Goal: Entertainment & Leisure: Consume media (video, audio)

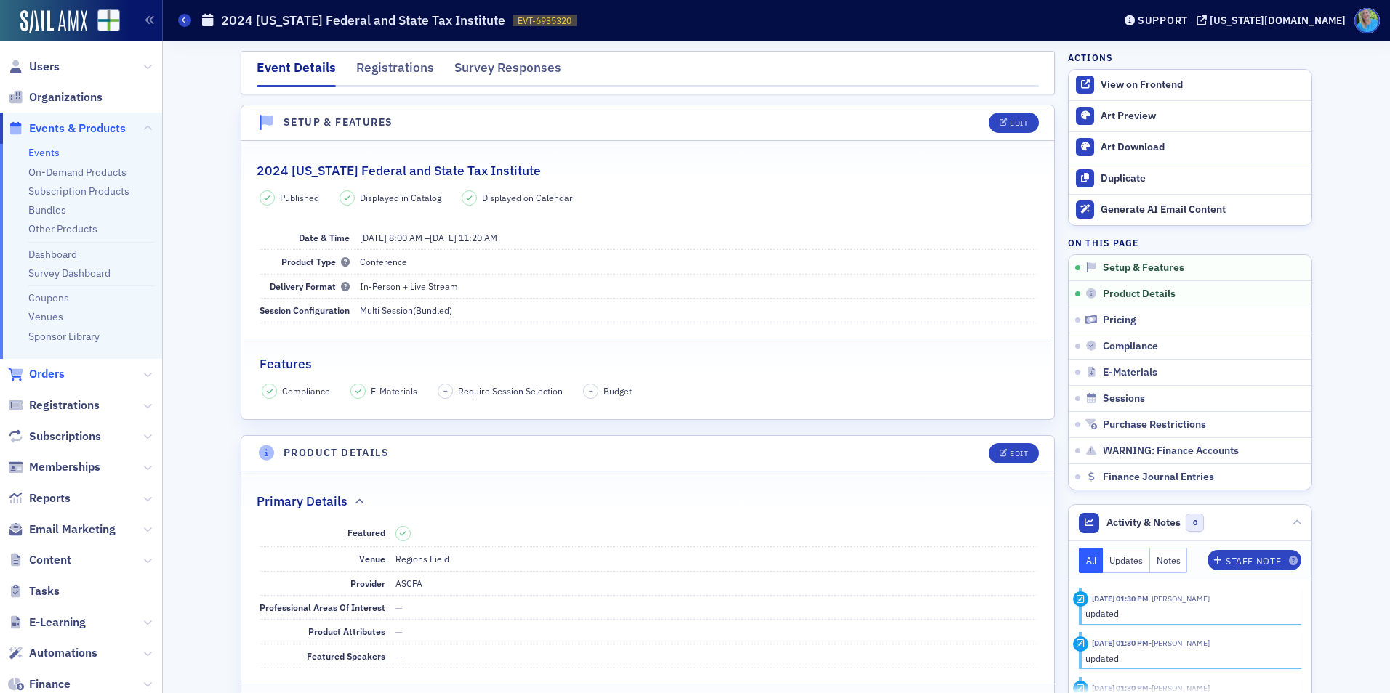
click at [53, 372] on span "Orders" at bounding box center [47, 374] width 36 height 16
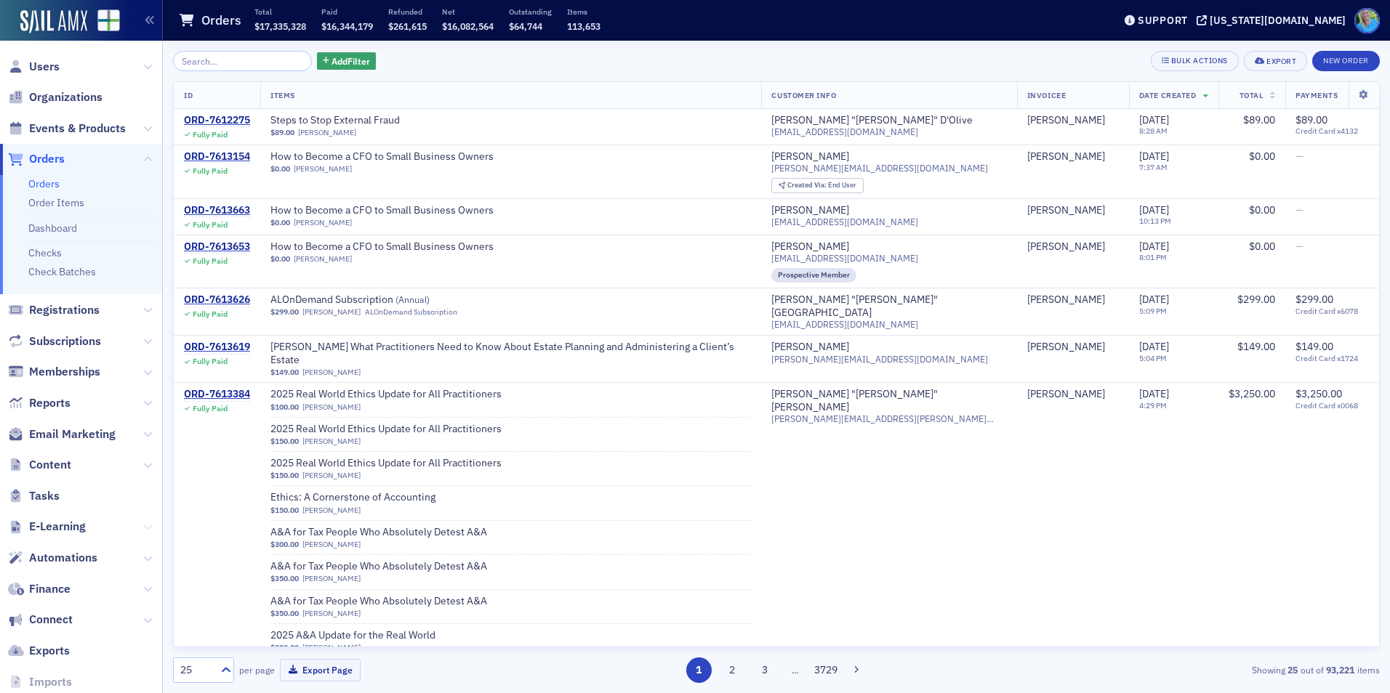
click at [143, 526] on icon at bounding box center [147, 527] width 9 height 9
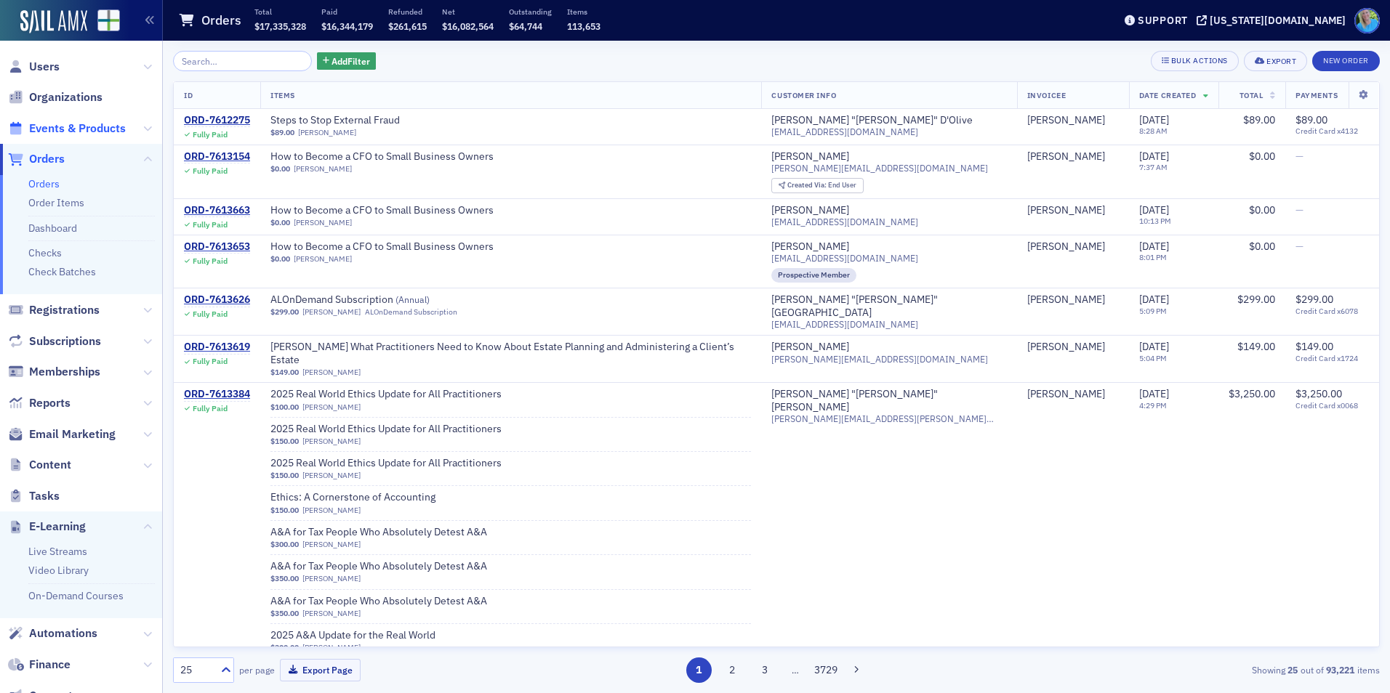
click at [89, 123] on span "Events & Products" at bounding box center [77, 129] width 97 height 16
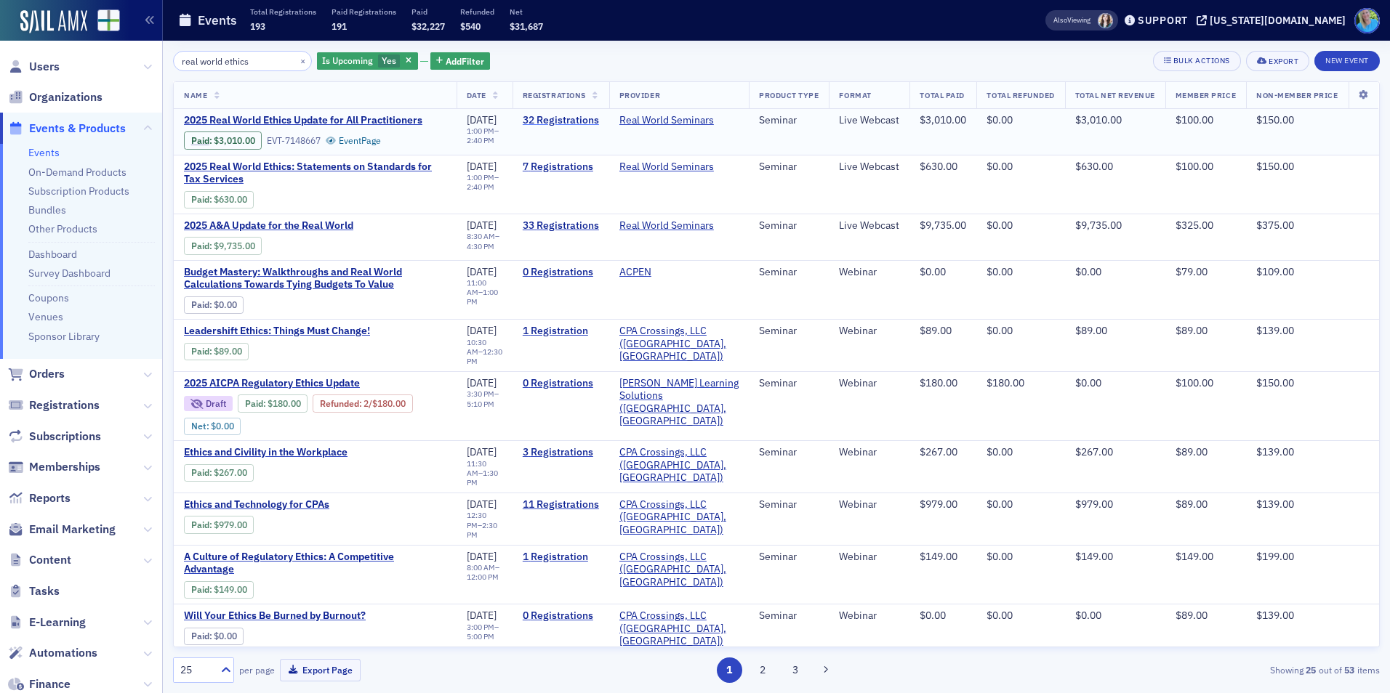
type input "real world ethics"
click at [552, 116] on link "32 Registrations" at bounding box center [561, 120] width 76 height 13
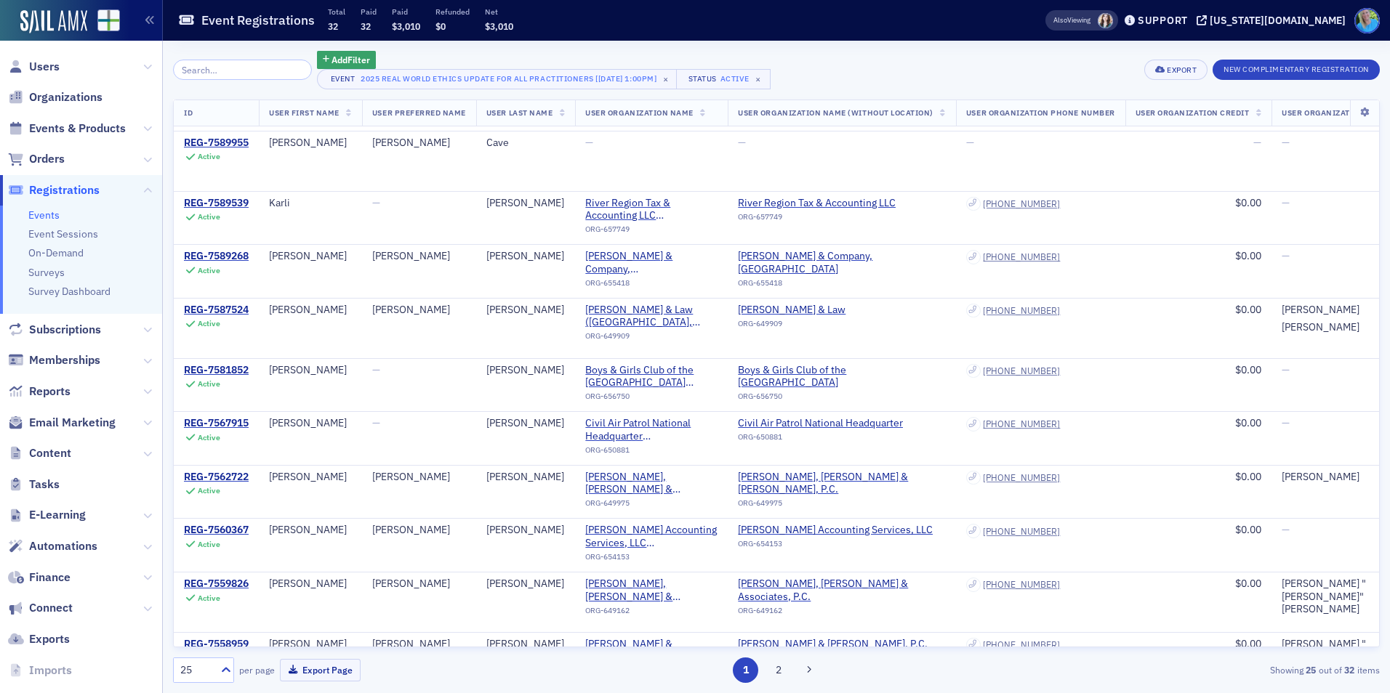
scroll to position [820, 0]
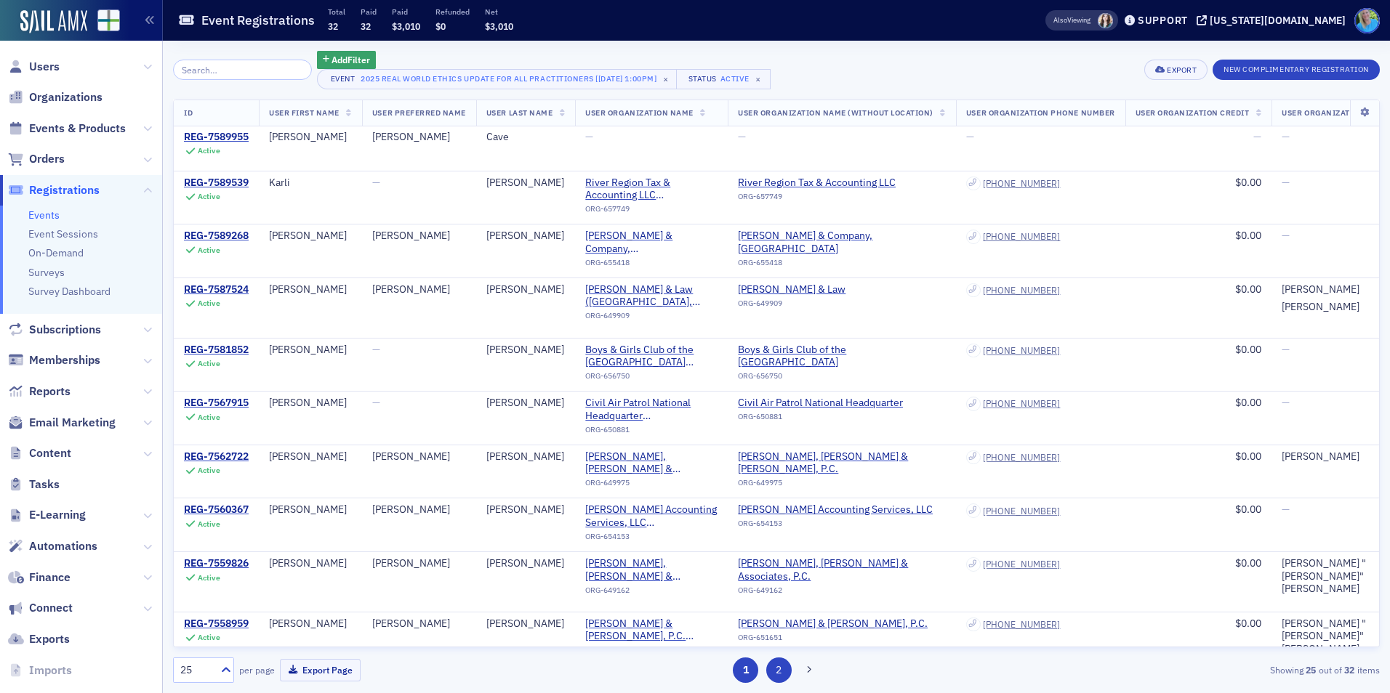
click at [778, 669] on button "2" at bounding box center [778, 670] width 25 height 25
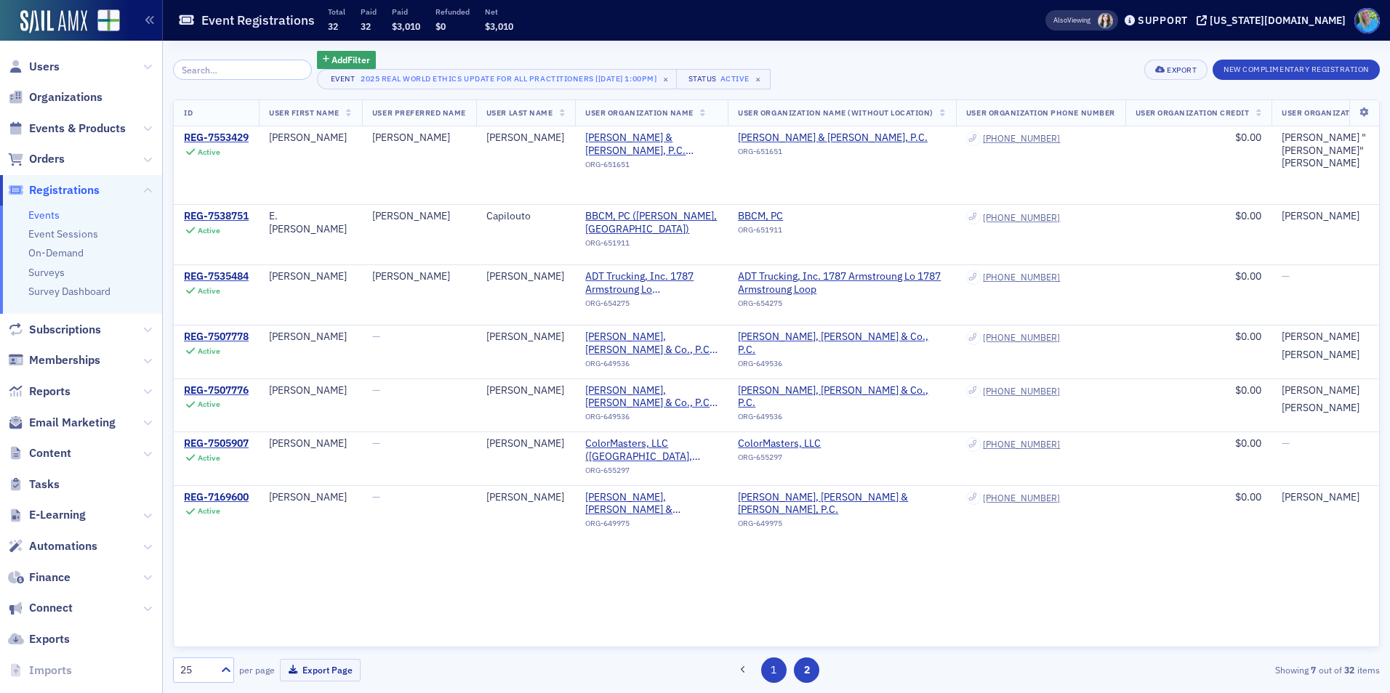
click at [776, 674] on button "1" at bounding box center [773, 670] width 25 height 25
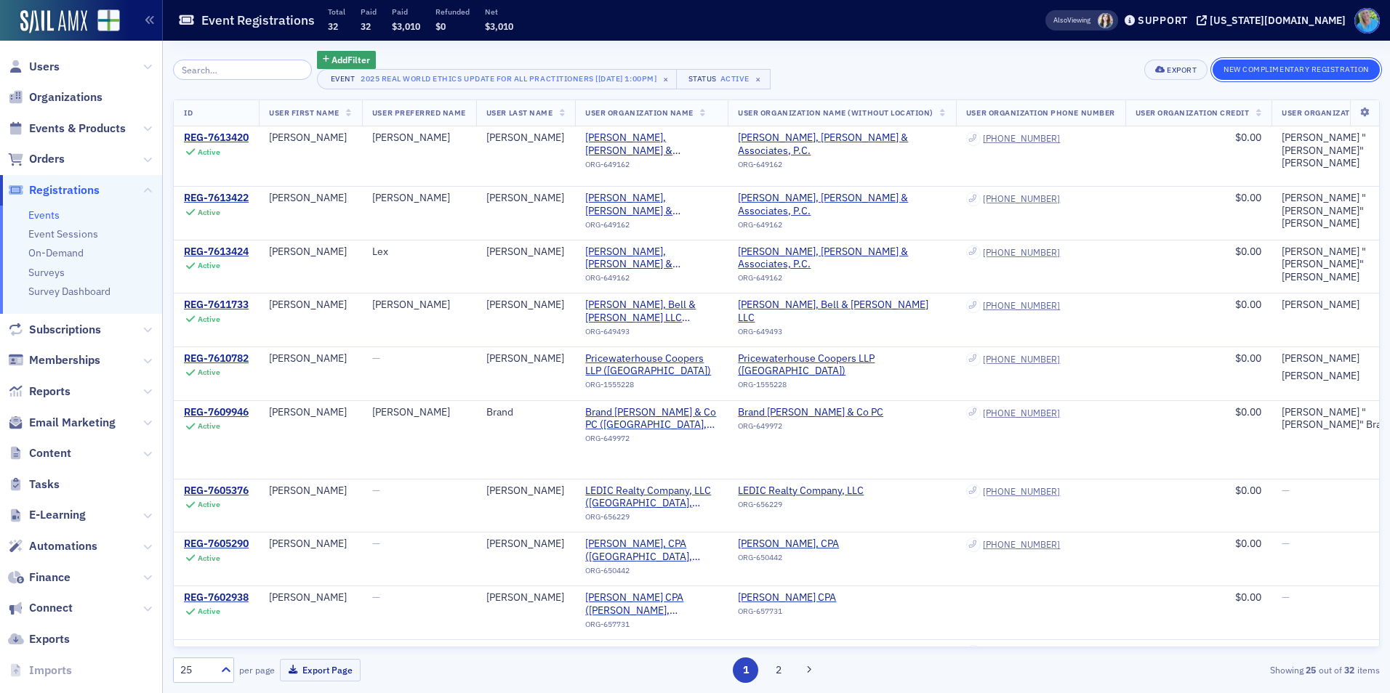
click at [1277, 70] on button "New Complimentary Registration" at bounding box center [1295, 70] width 167 height 20
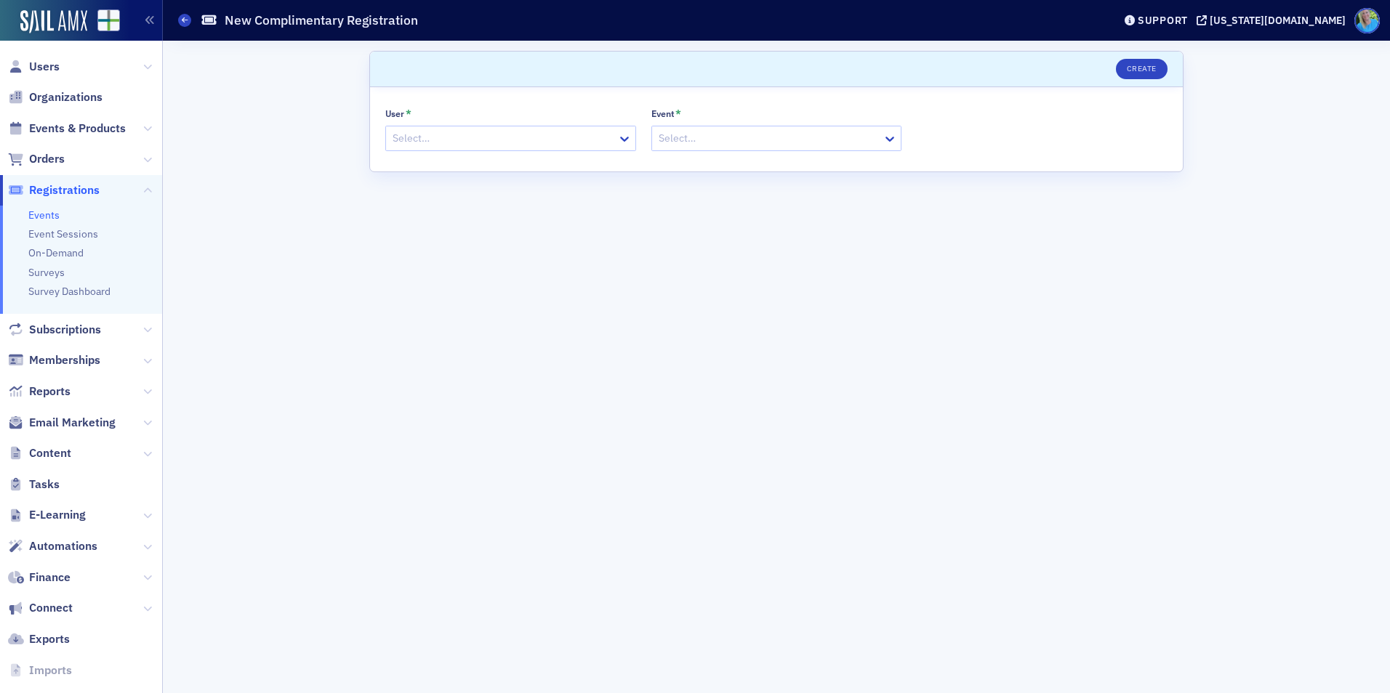
click at [513, 147] on div at bounding box center [503, 138] width 225 height 18
type input "jim martin"
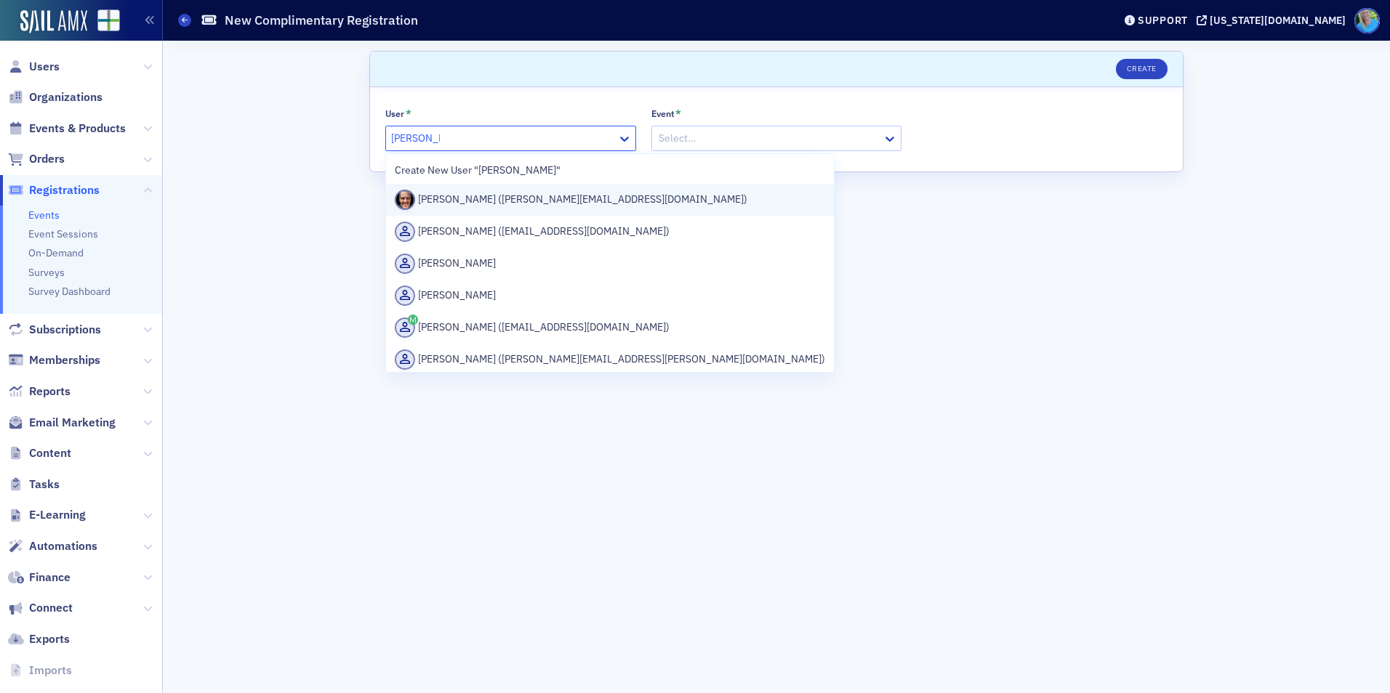
click at [517, 193] on div "Jim Martin (jim@martincocpa.com)" at bounding box center [610, 200] width 430 height 20
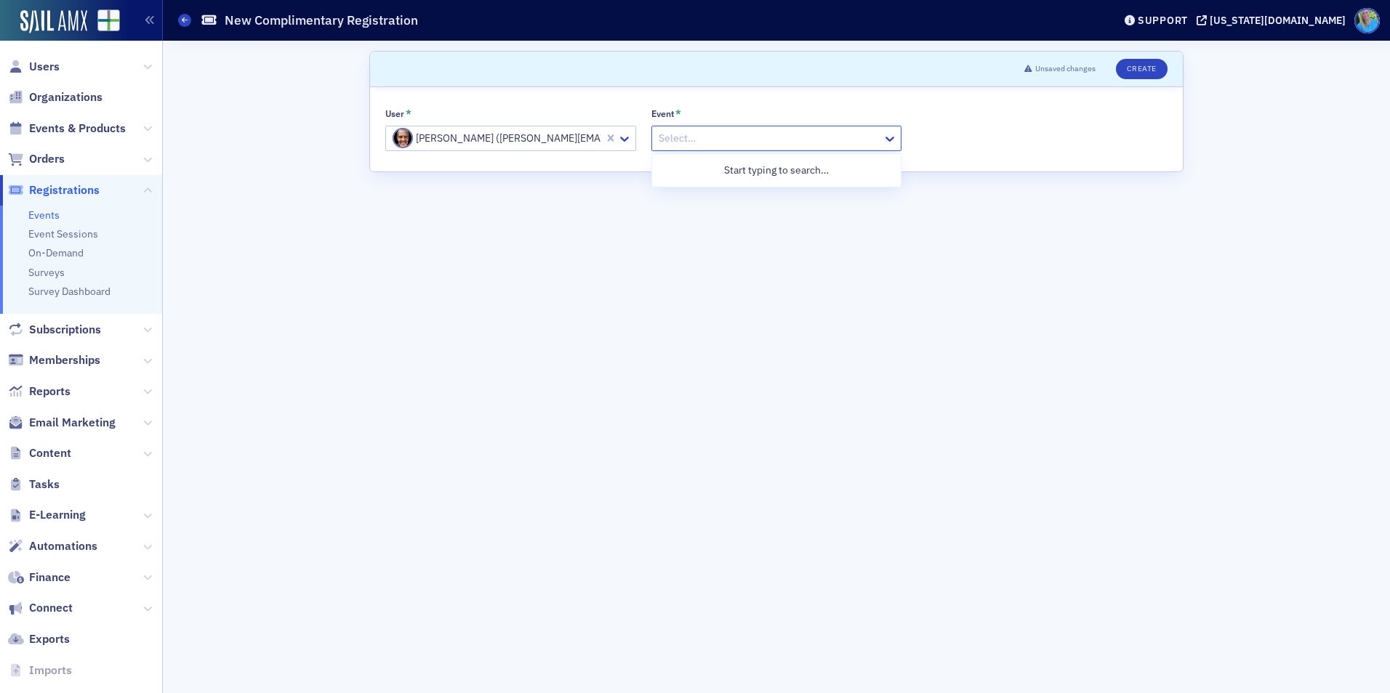
click at [680, 142] on div at bounding box center [769, 138] width 225 height 18
type input "real world ethics"
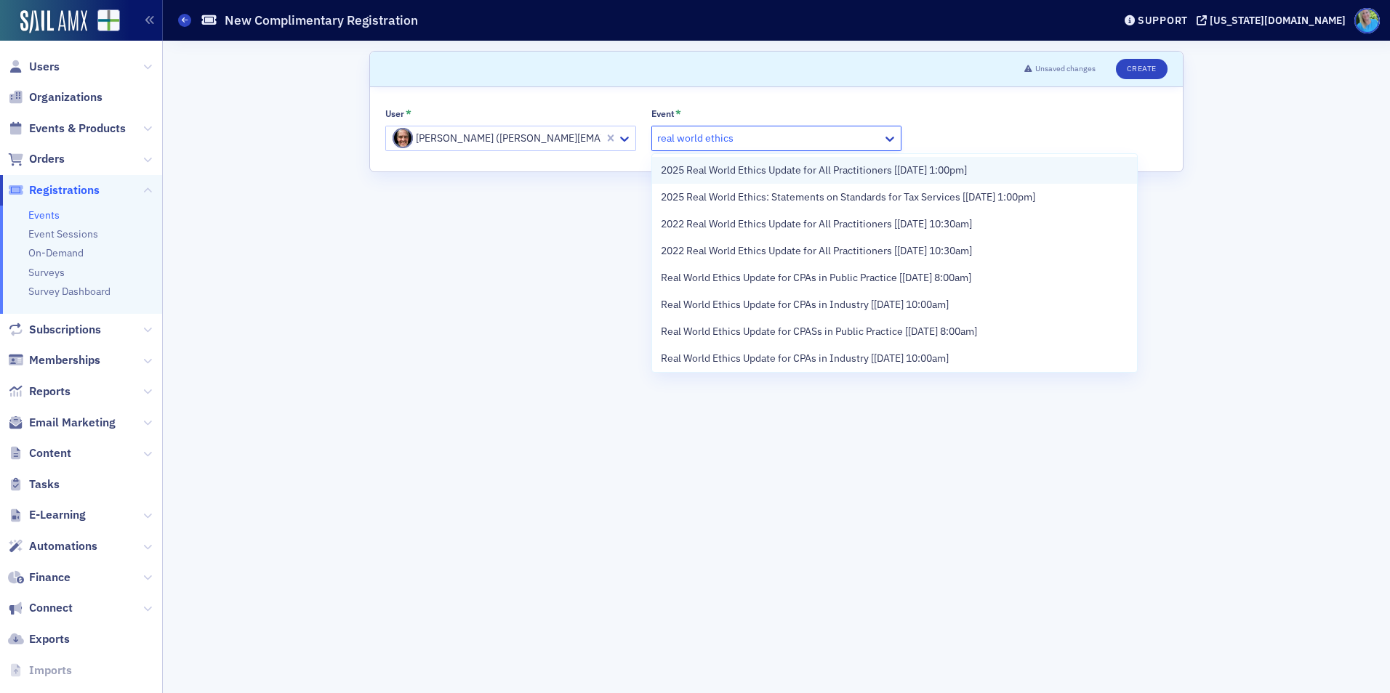
click at [683, 178] on div "2025 Real World Ethics Update for All Practitioners [9/18/2025 1:00pm]" at bounding box center [894, 170] width 485 height 27
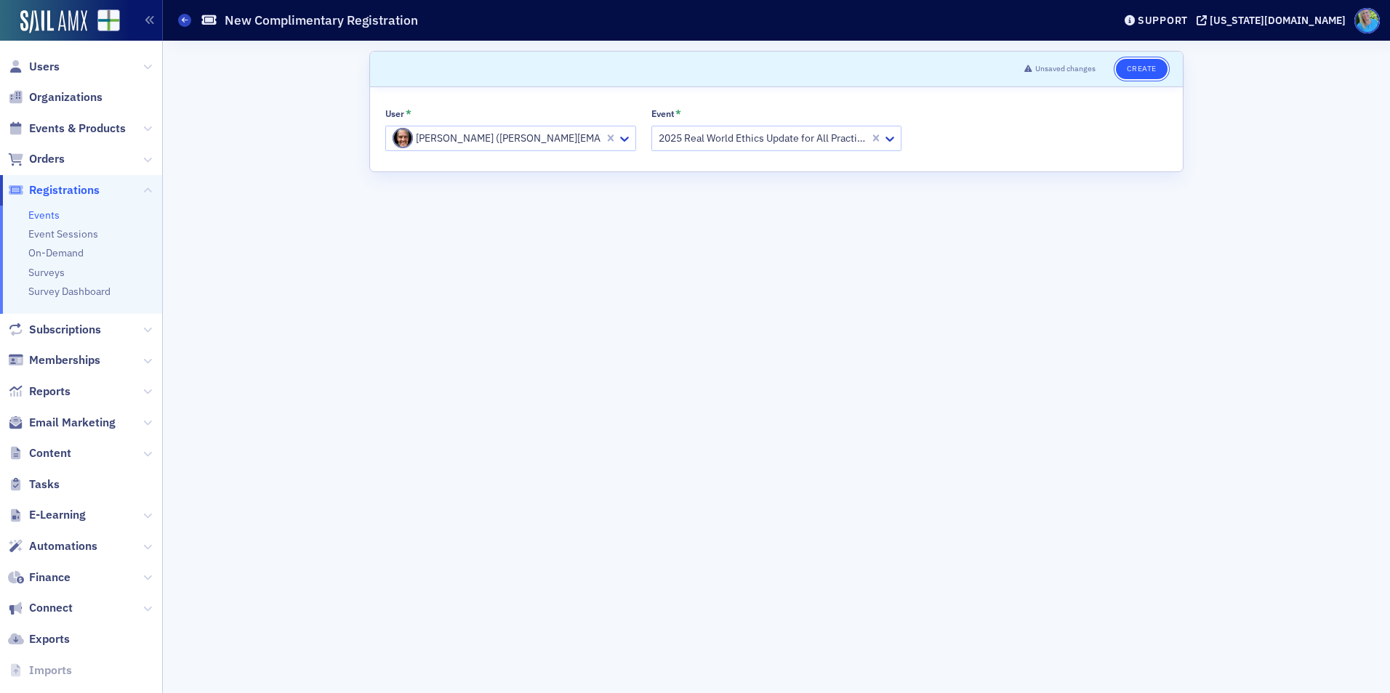
click at [1139, 73] on button "Create" at bounding box center [1142, 69] width 52 height 20
click at [60, 129] on span "Events & Products" at bounding box center [77, 129] width 97 height 16
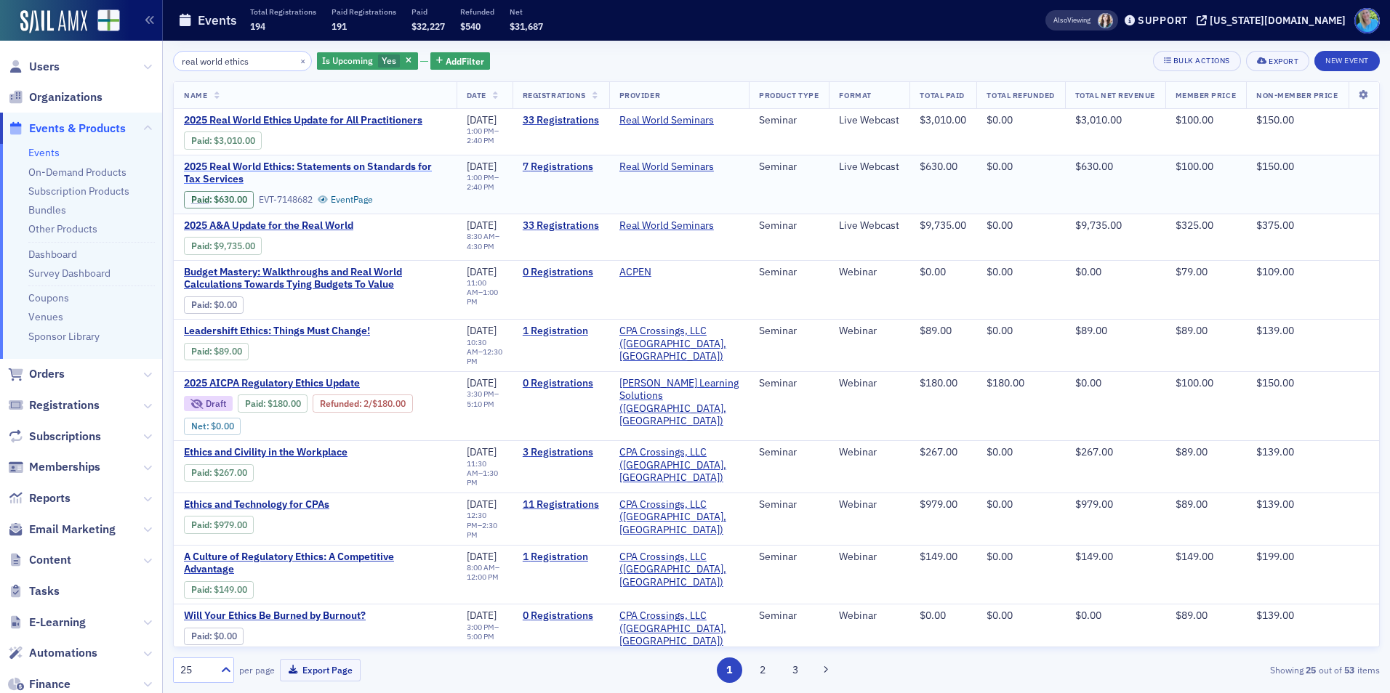
click at [318, 169] on span "2025 Real World Ethics: Statements on Standards for Tax Services" at bounding box center [315, 173] width 262 height 25
click at [541, 164] on link "7 Registrations" at bounding box center [561, 167] width 76 height 13
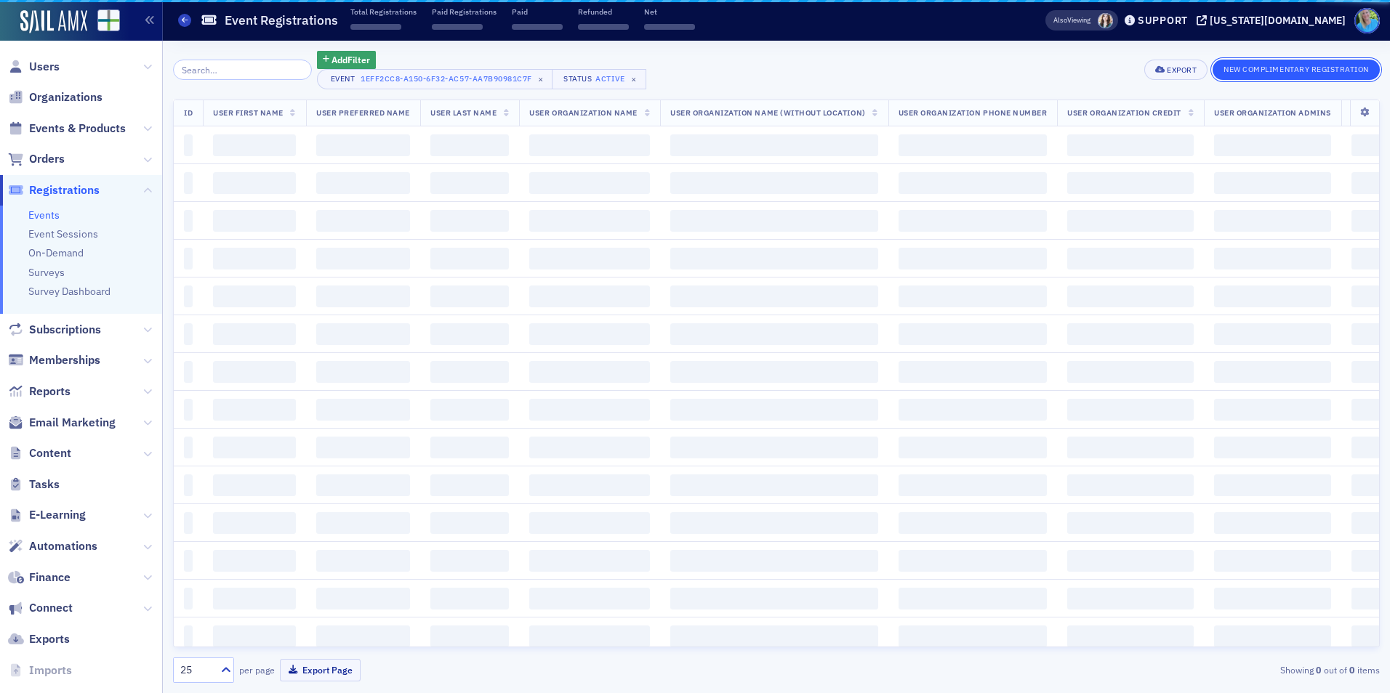
click at [1330, 71] on button "New Complimentary Registration" at bounding box center [1295, 70] width 167 height 20
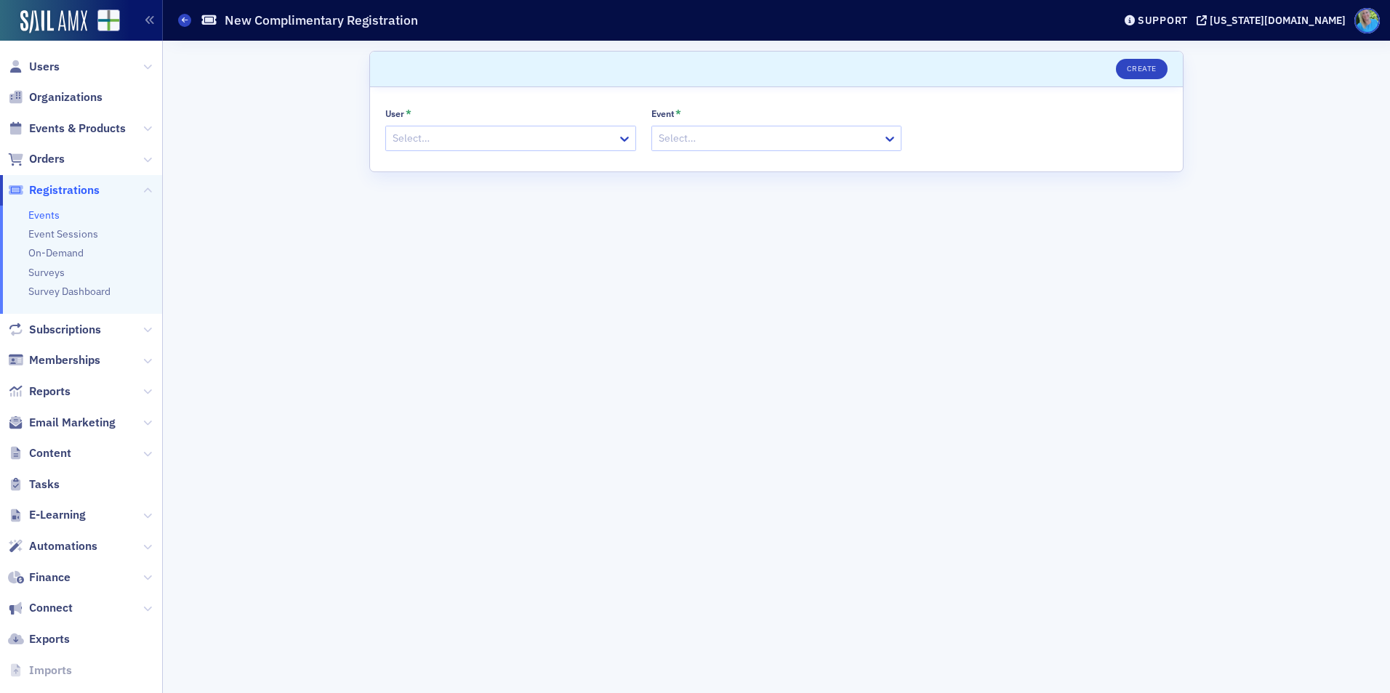
click at [565, 136] on div at bounding box center [503, 138] width 225 height 18
type input "jim martin"
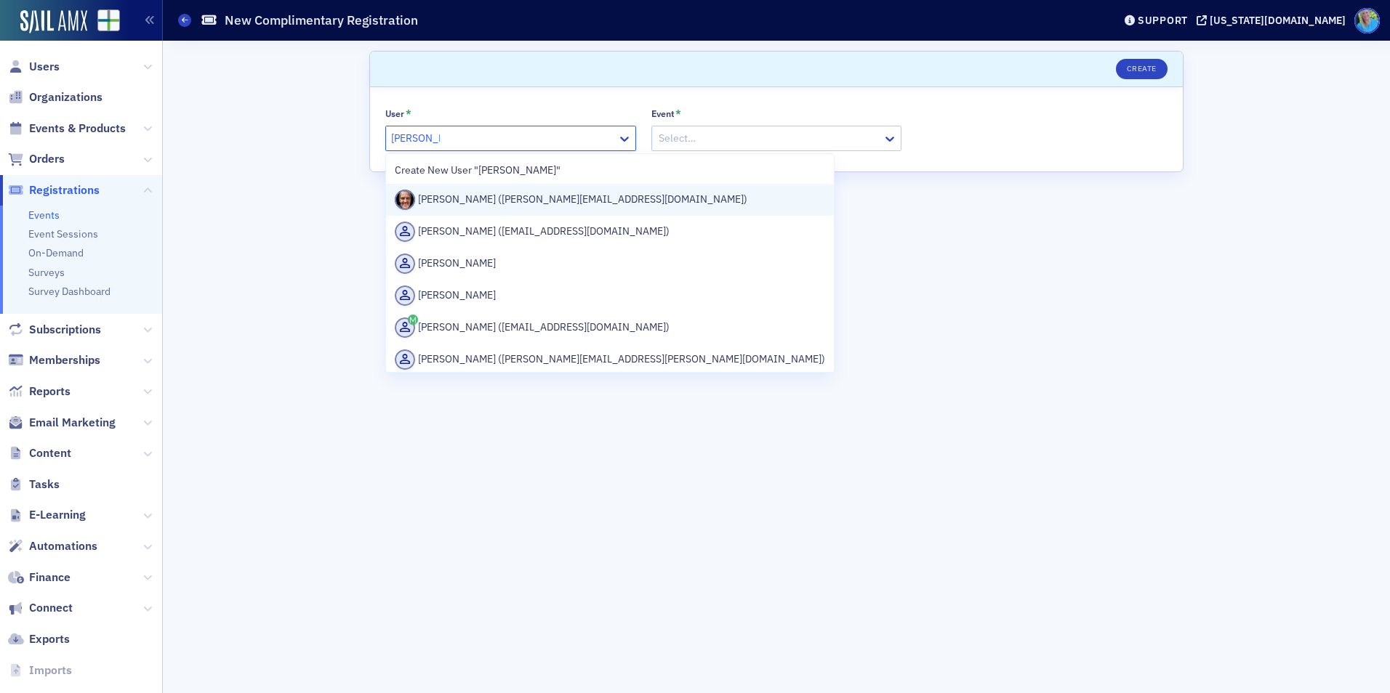
click at [552, 200] on div "Jim Martin (jim@martincocpa.com)" at bounding box center [610, 200] width 430 height 20
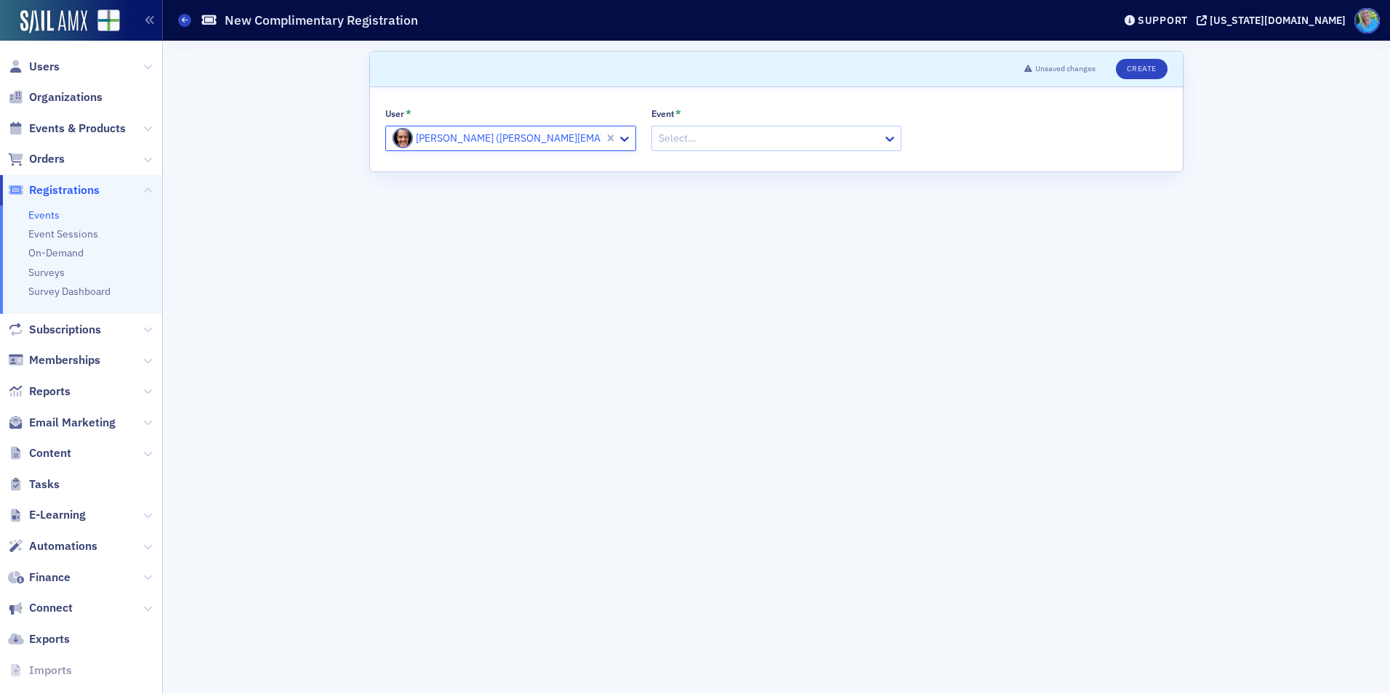
click at [669, 144] on div at bounding box center [769, 138] width 225 height 18
type input "real world ethics"
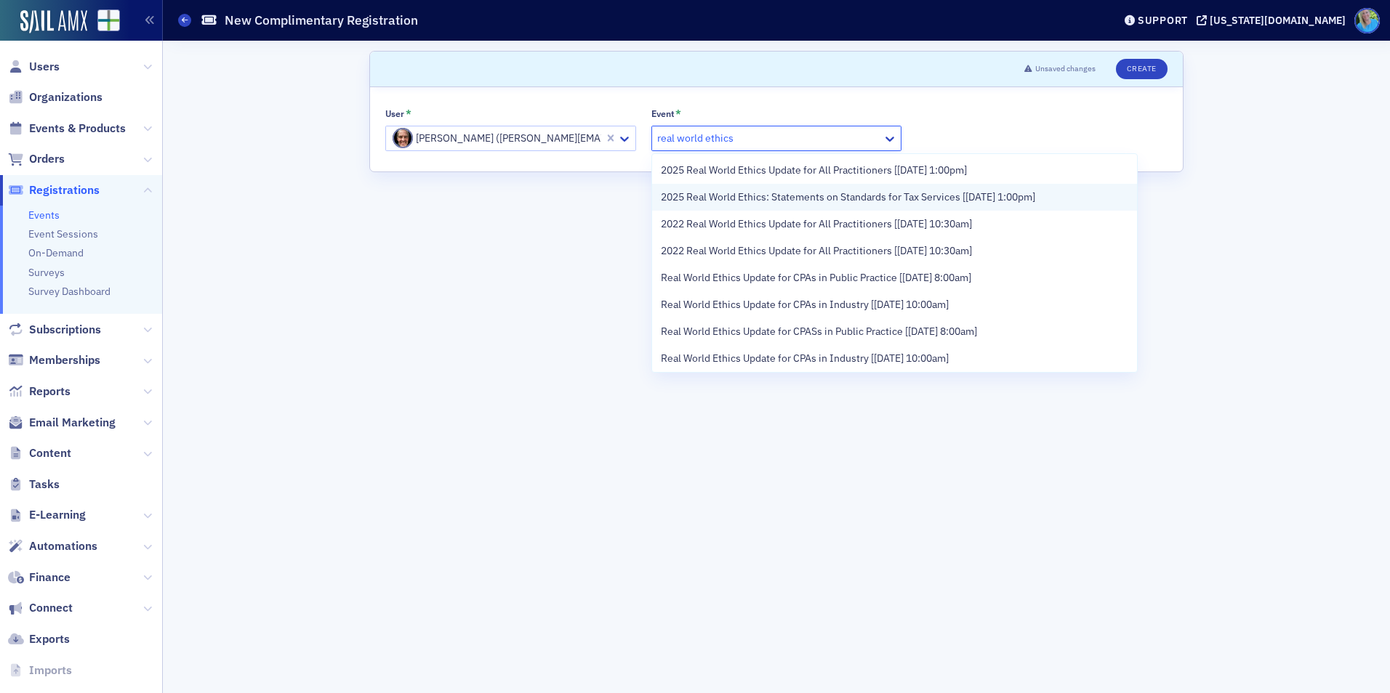
click at [713, 199] on span "2025 Real World Ethics: Statements on Standards for Tax Services [9/19/2025 1:0…" at bounding box center [848, 197] width 374 height 15
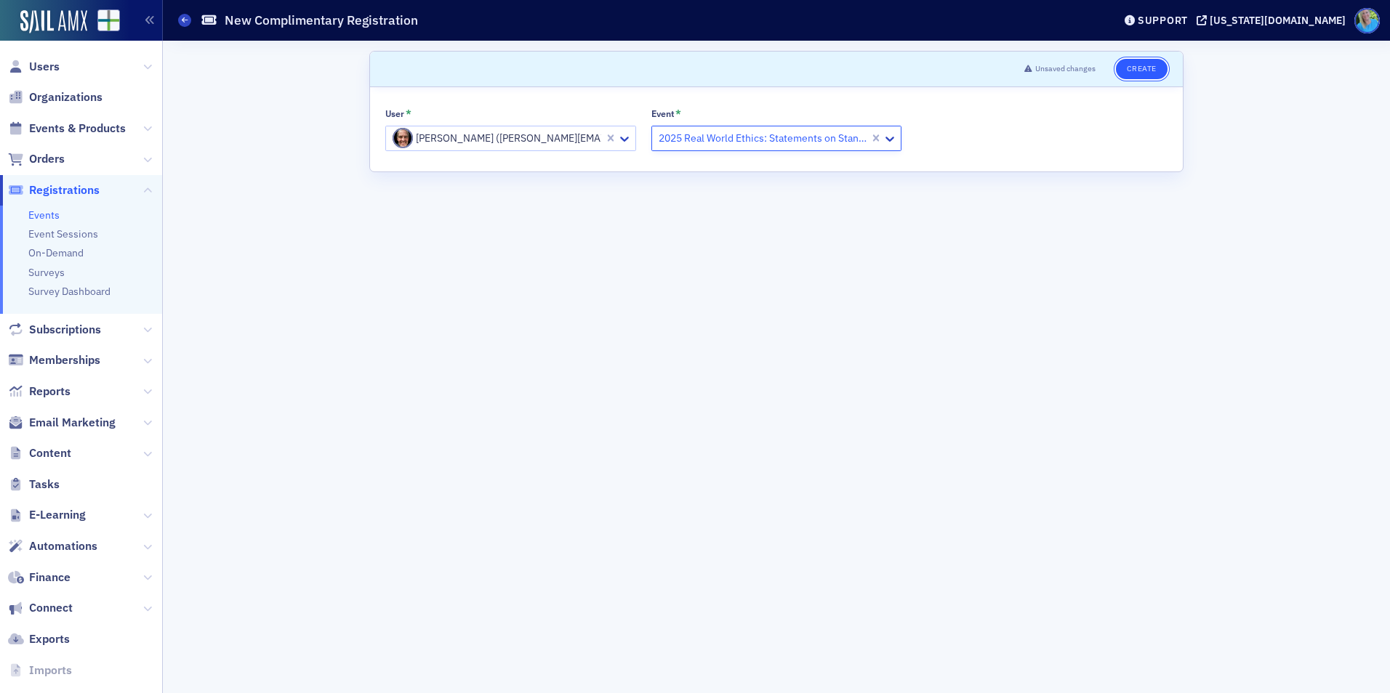
click at [1124, 75] on button "Create" at bounding box center [1142, 69] width 52 height 20
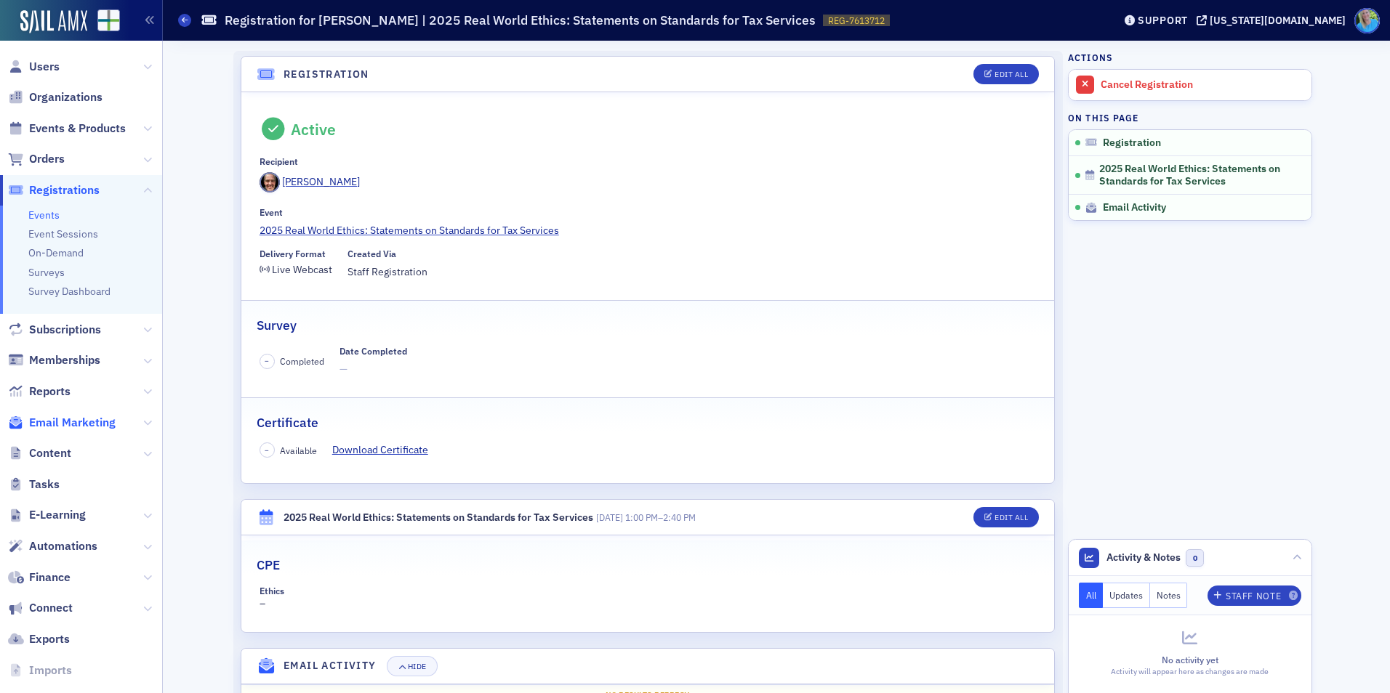
click at [69, 424] on span "Email Marketing" at bounding box center [72, 423] width 86 height 16
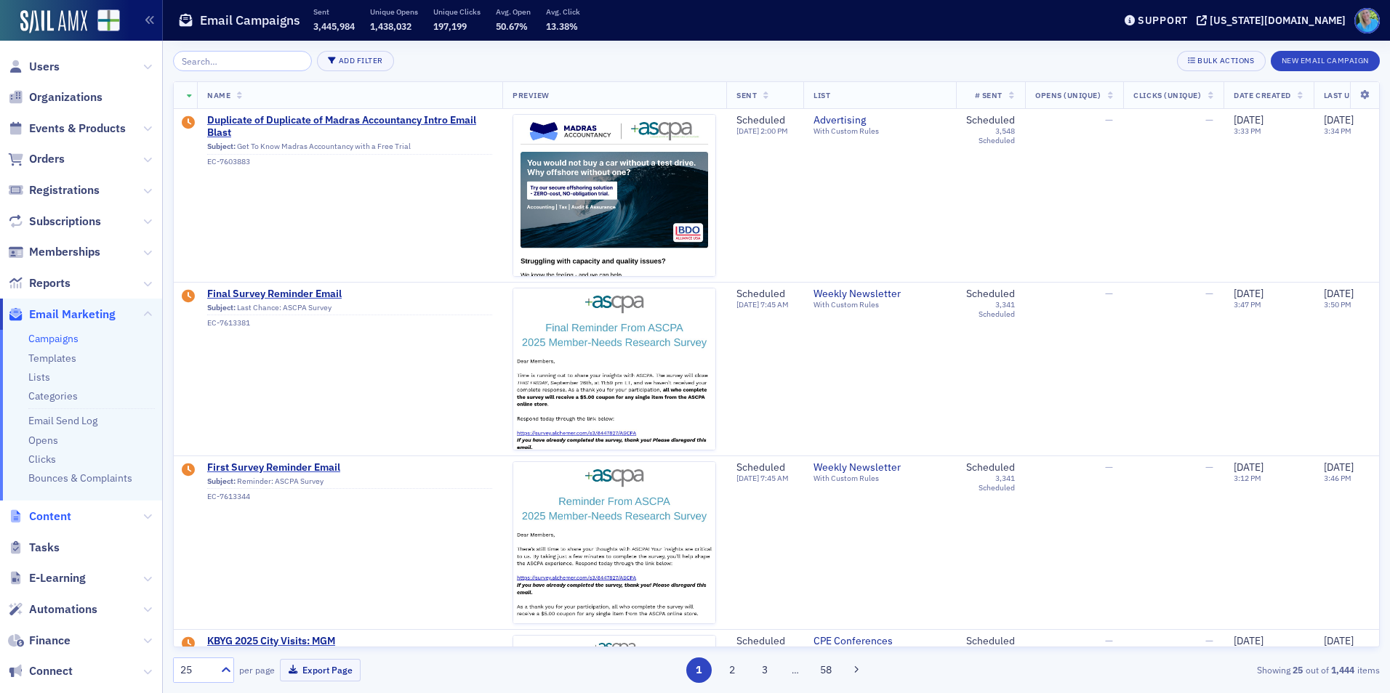
click at [57, 515] on span "Content" at bounding box center [50, 517] width 42 height 16
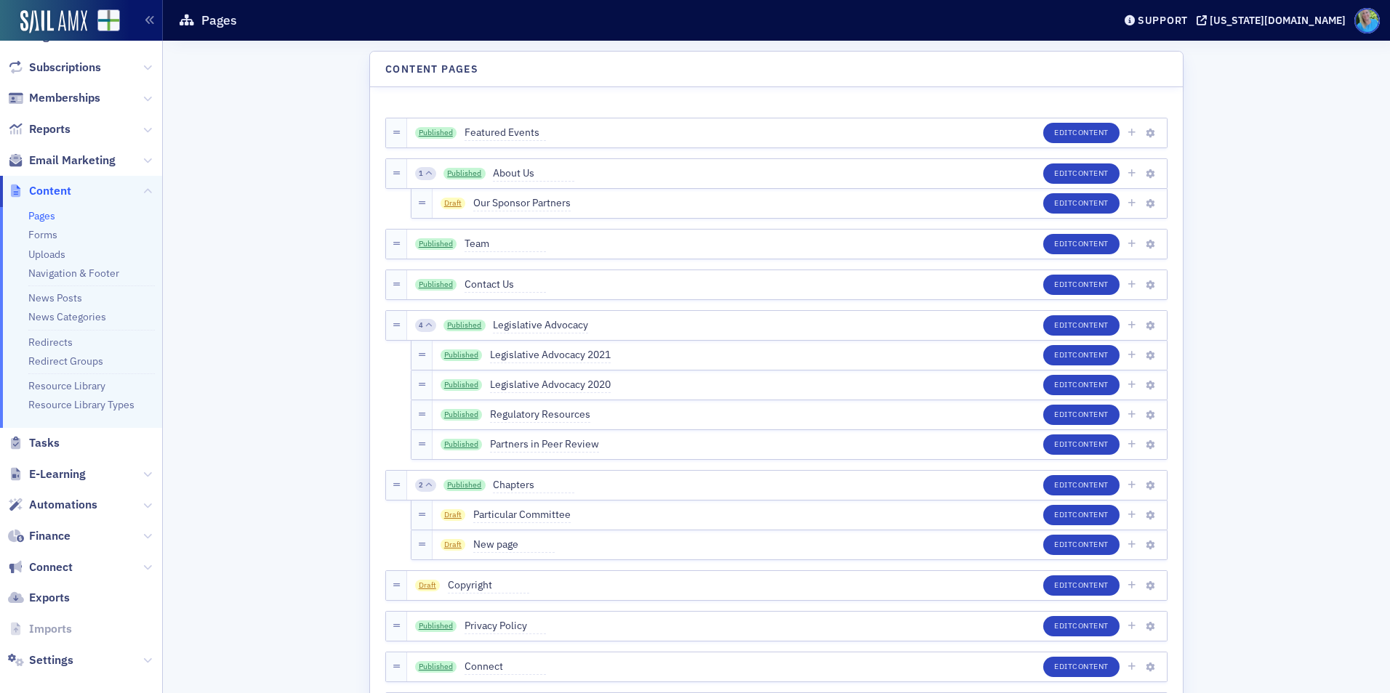
scroll to position [167, 0]
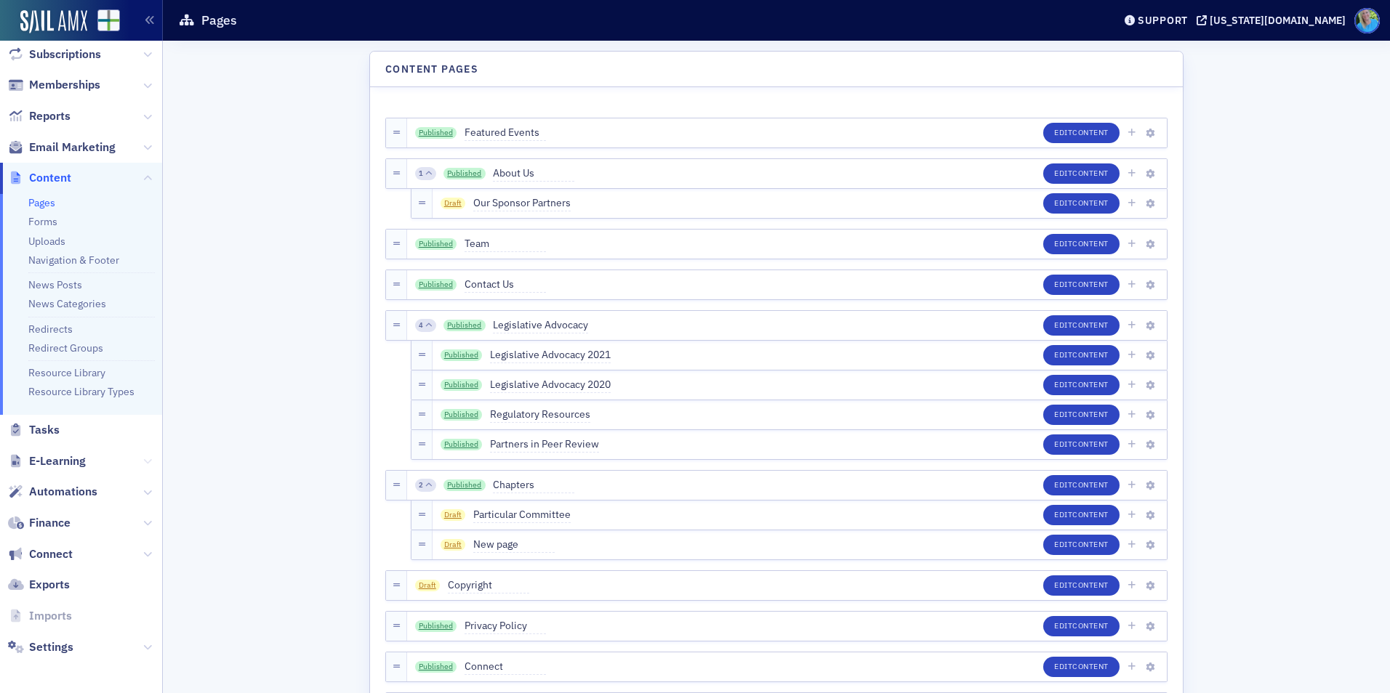
click at [143, 460] on icon at bounding box center [147, 461] width 9 height 9
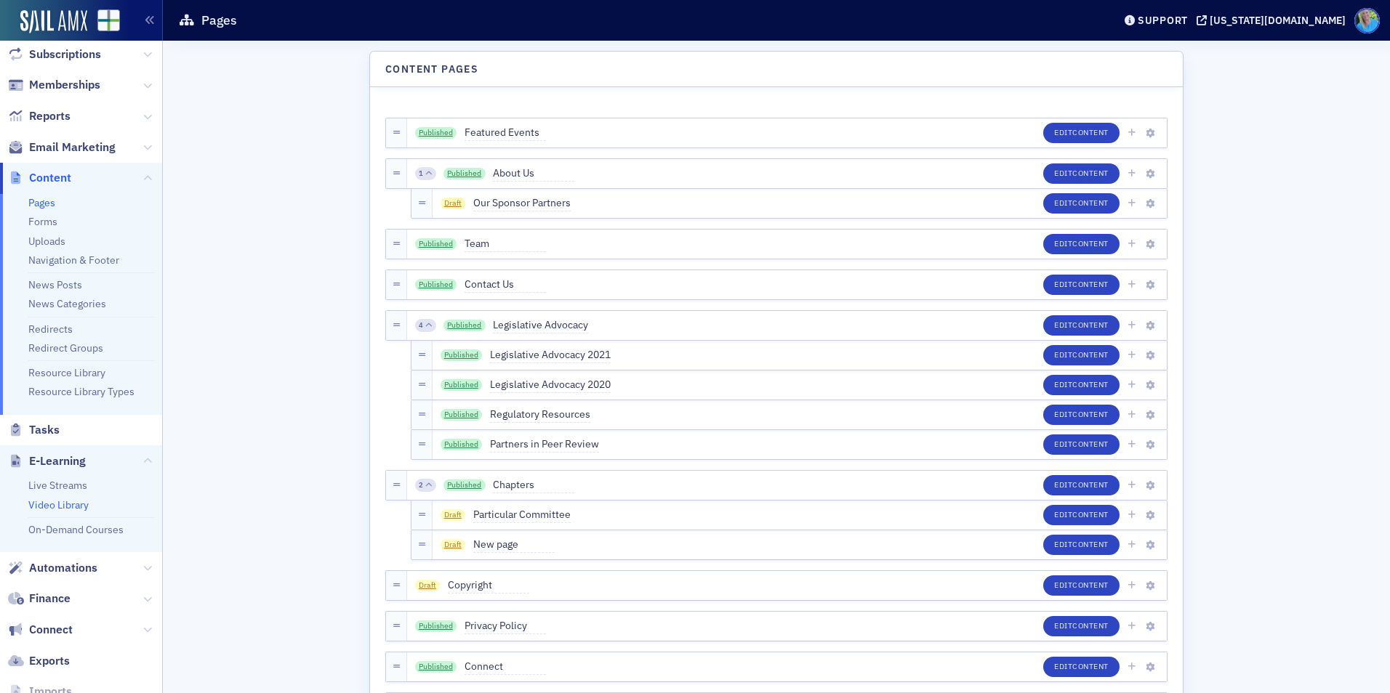
click at [78, 505] on link "Video Library" at bounding box center [58, 505] width 60 height 13
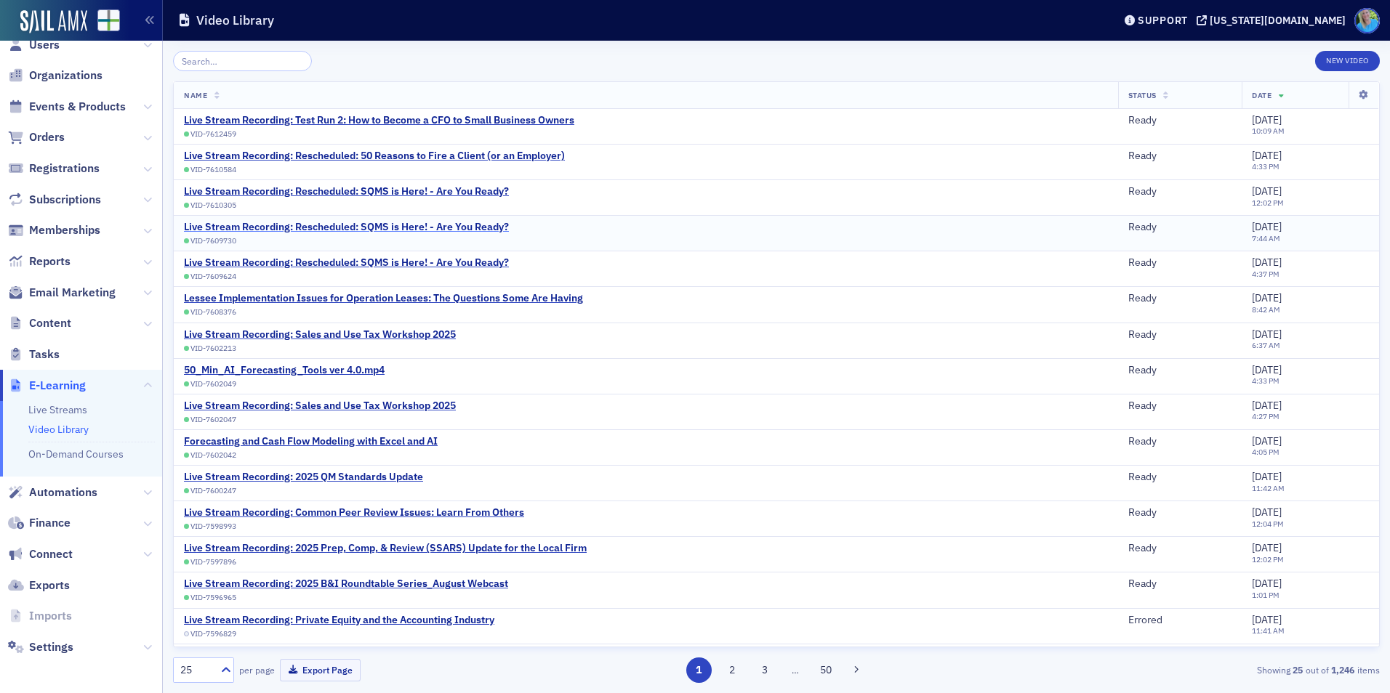
click at [423, 223] on div "Live Stream Recording: Rescheduled: SQMS is Here! - Are You Ready?" at bounding box center [346, 227] width 325 height 13
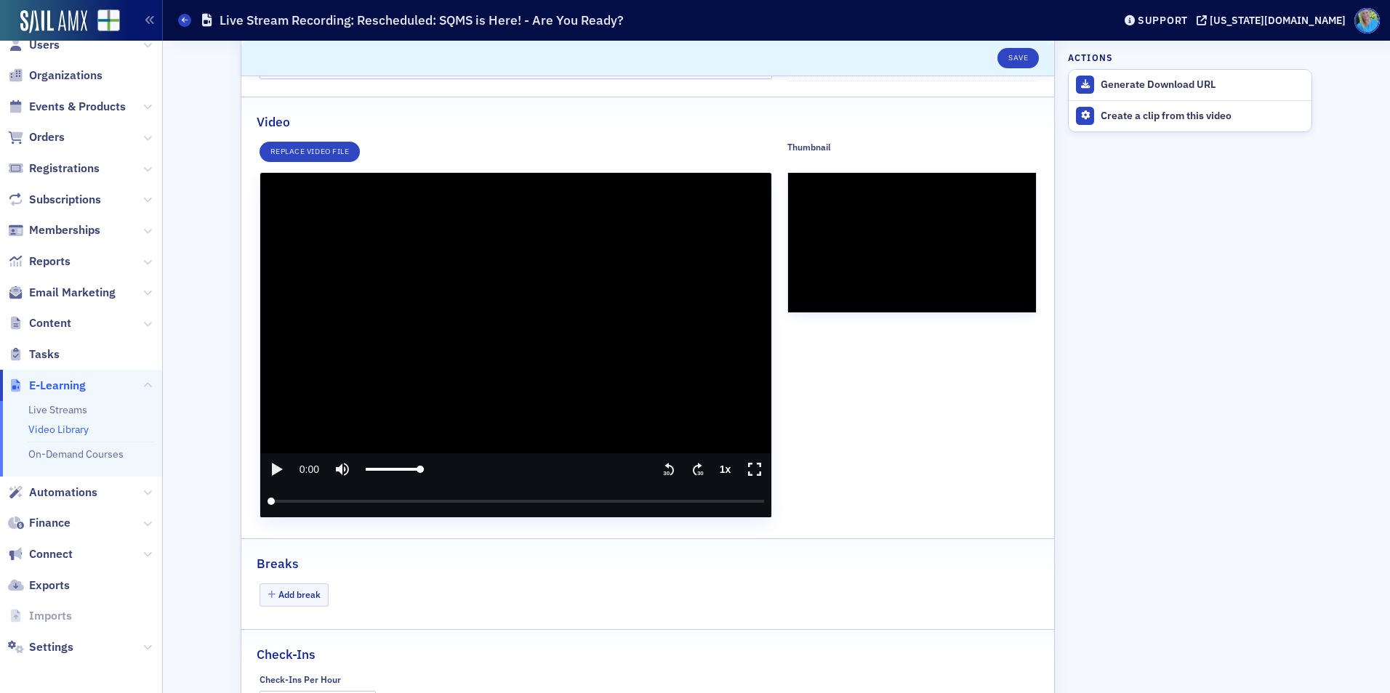
scroll to position [145, 0]
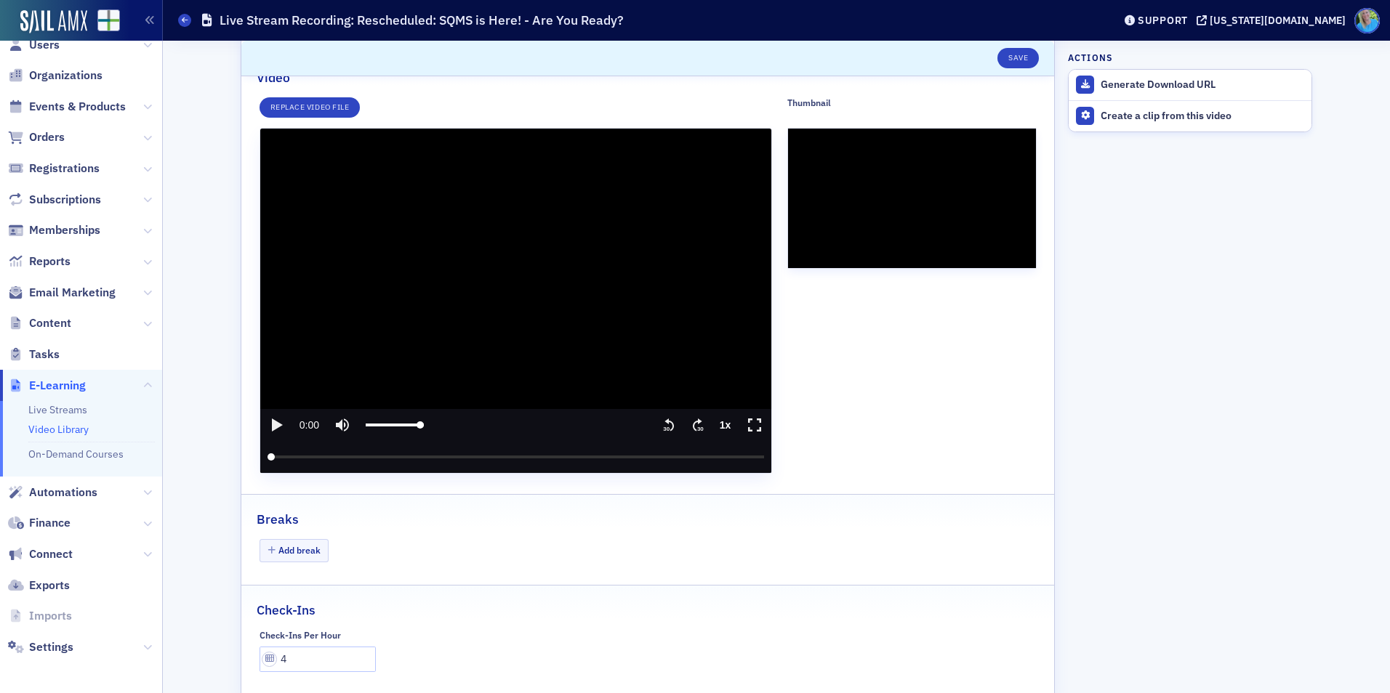
click at [272, 427] on icon "play" at bounding box center [277, 425] width 11 height 13
type input "1.999999"
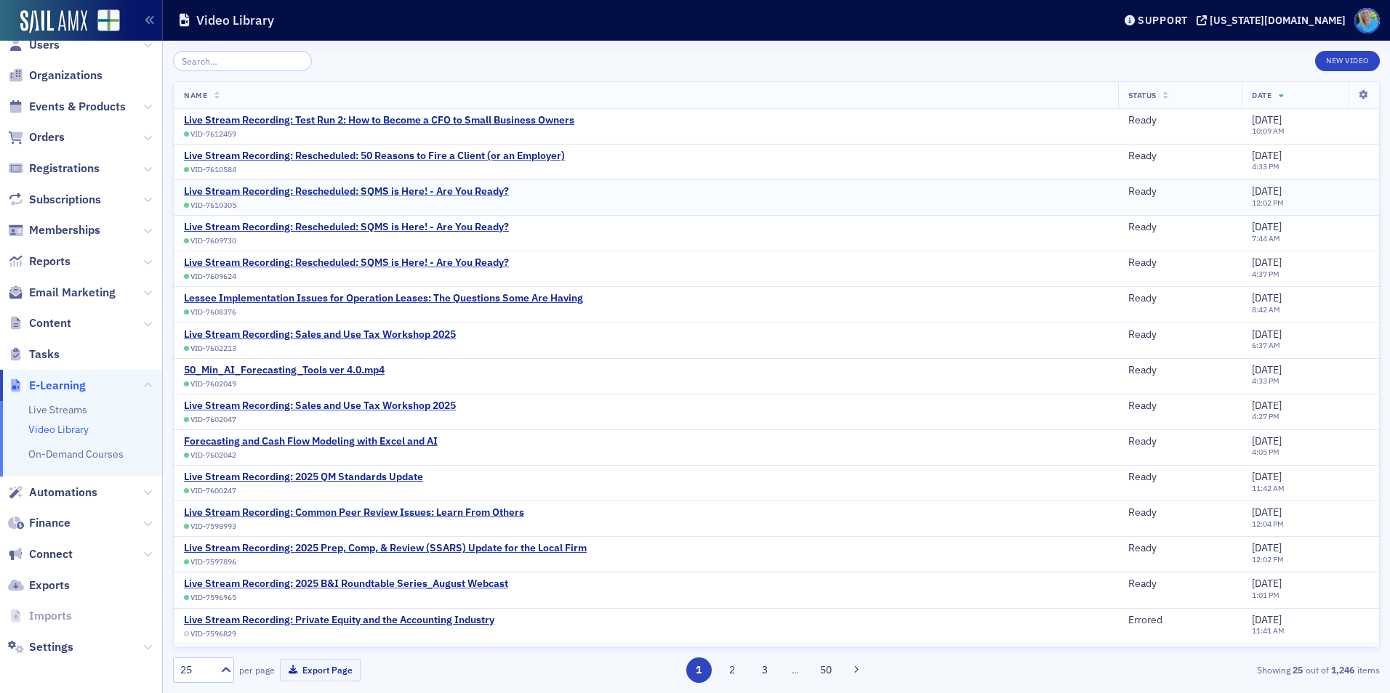
click at [344, 189] on div "Live Stream Recording: Rescheduled: SQMS is Here! - Are You Ready?" at bounding box center [346, 191] width 325 height 13
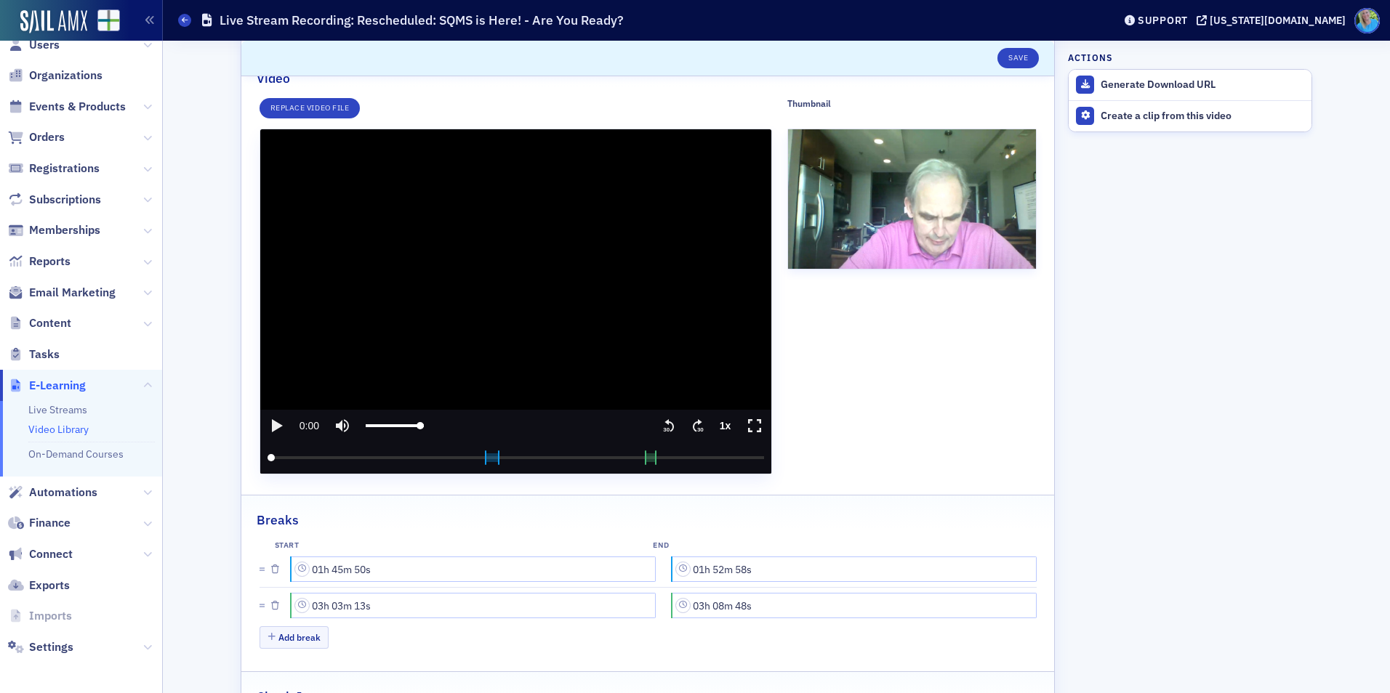
scroll to position [145, 0]
click at [271, 424] on div "Play Time Mute Volume Seek backward Seek forward Playback rate Fullscreen Progr…" at bounding box center [516, 441] width 512 height 64
click at [272, 424] on icon "play" at bounding box center [277, 425] width 11 height 13
click at [294, 456] on input "seek" at bounding box center [515, 457] width 497 height 32
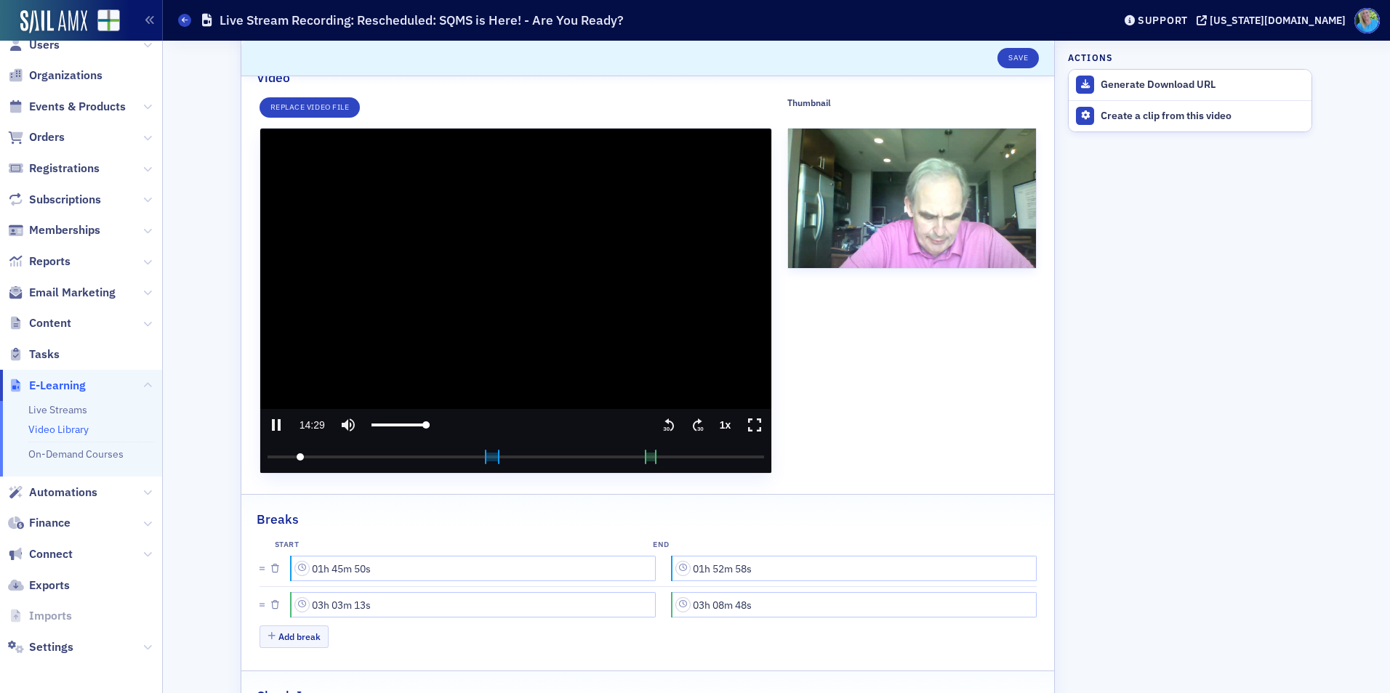
click at [304, 458] on input "seek" at bounding box center [515, 457] width 497 height 32
click at [697, 426] on text "30" at bounding box center [700, 429] width 7 height 7
click at [690, 420] on icon ".text{font-size:8px;font-family:Arial-BoldMT, Arial;font-weight:700;} 30" at bounding box center [697, 424] width 15 height 17
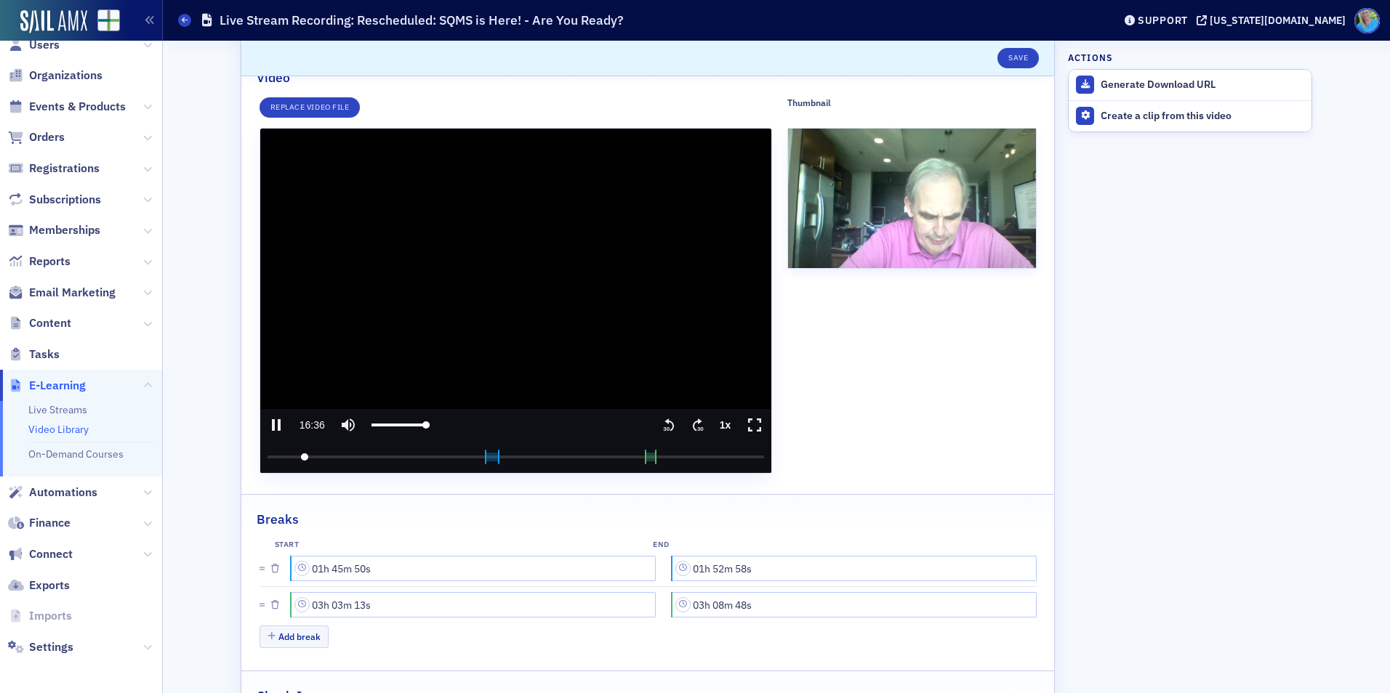
click at [690, 420] on icon ".text{font-size:8px;font-family:Arial-BoldMT, Arial;font-weight:700;} 30" at bounding box center [697, 424] width 15 height 17
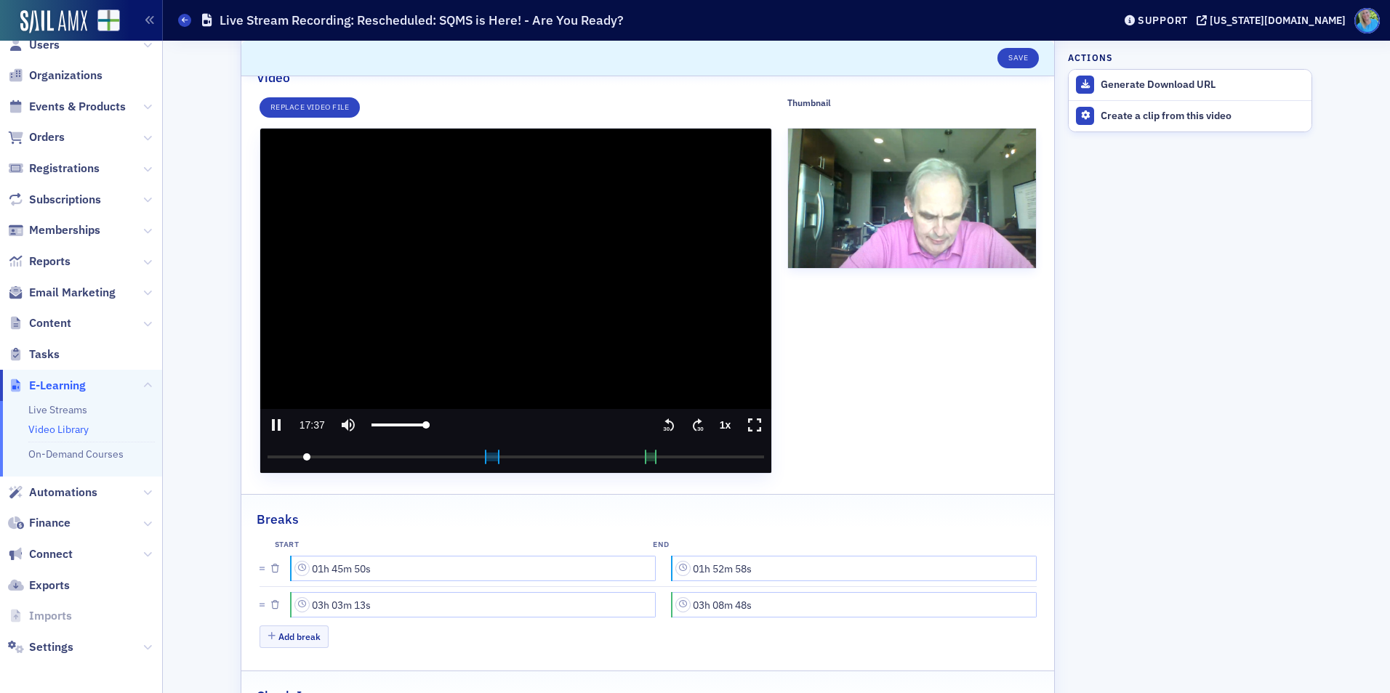
click at [690, 420] on icon ".text{font-size:8px;font-family:Arial-BoldMT, Arial;font-weight:700;} 30" at bounding box center [697, 424] width 15 height 17
click at [690, 417] on icon ".text{font-size:8px;font-family:Arial-BoldMT, Arial;font-weight:700;} 30" at bounding box center [697, 424] width 15 height 17
click at [690, 416] on icon ".text{font-size:8px;font-family:Arial-BoldMT, Arial;font-weight:700;} 30" at bounding box center [697, 424] width 15 height 17
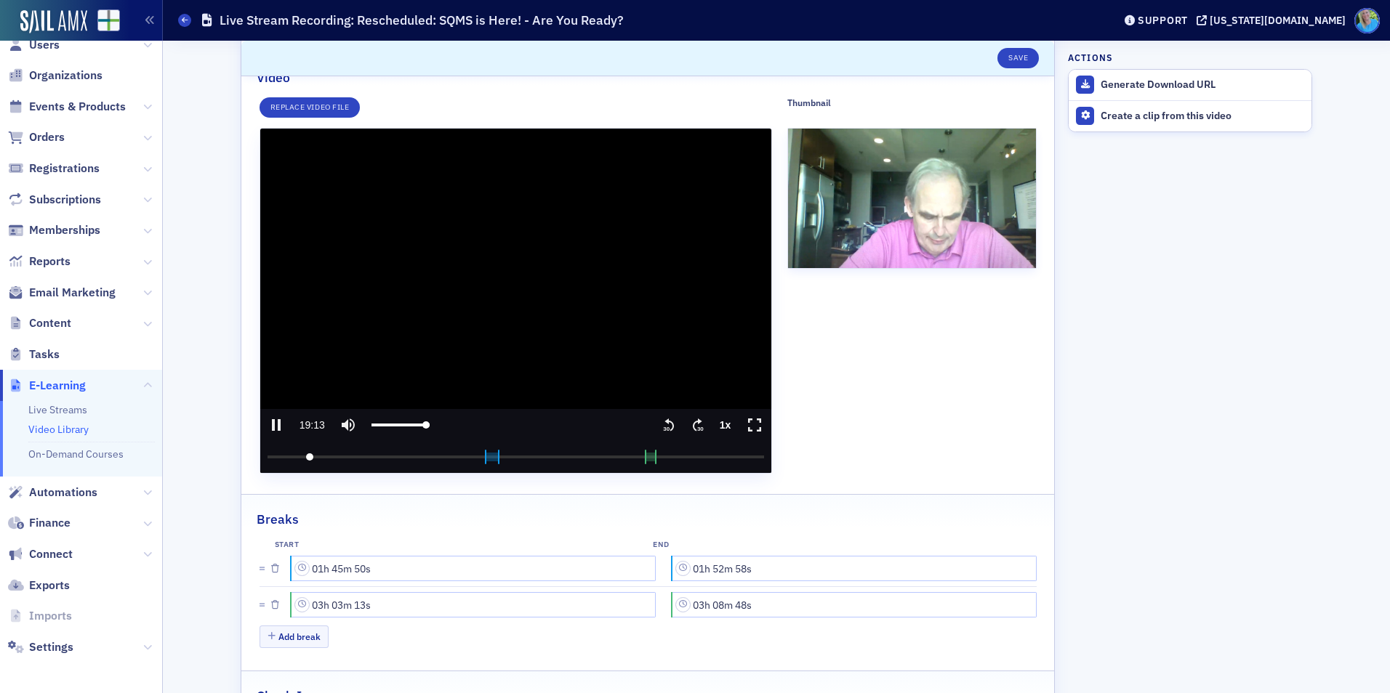
click at [690, 416] on icon ".text{font-size:8px;font-family:Arial-BoldMT, Arial;font-weight:700;} 30" at bounding box center [697, 424] width 15 height 17
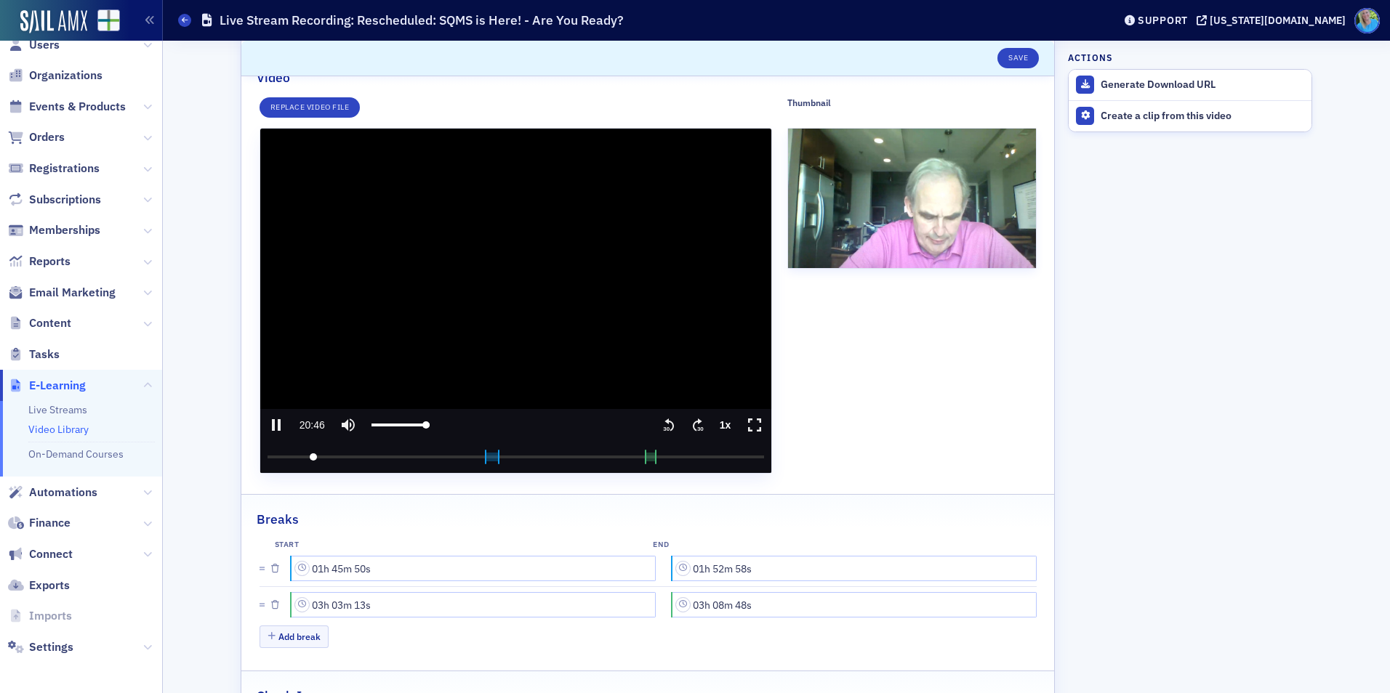
click at [690, 416] on icon ".text{font-size:8px;font-family:Arial-BoldMT, Arial;font-weight:700;} 30" at bounding box center [697, 424] width 15 height 17
click at [690, 421] on icon ".text{font-size:8px;font-family:Arial-BoldMT, Arial;font-weight:700;} 30" at bounding box center [697, 424] width 15 height 17
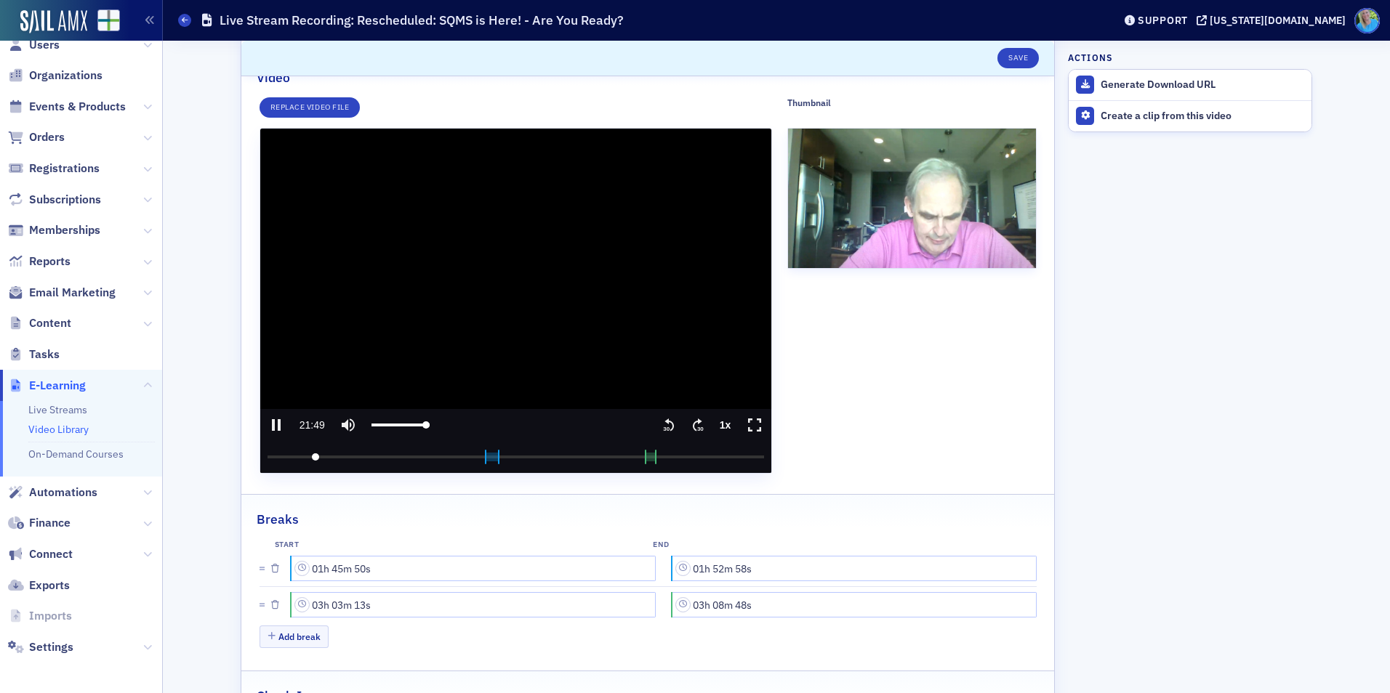
click at [690, 421] on icon ".text{font-size:8px;font-family:Arial-BoldMT, Arial;font-weight:700;} 30" at bounding box center [697, 424] width 15 height 17
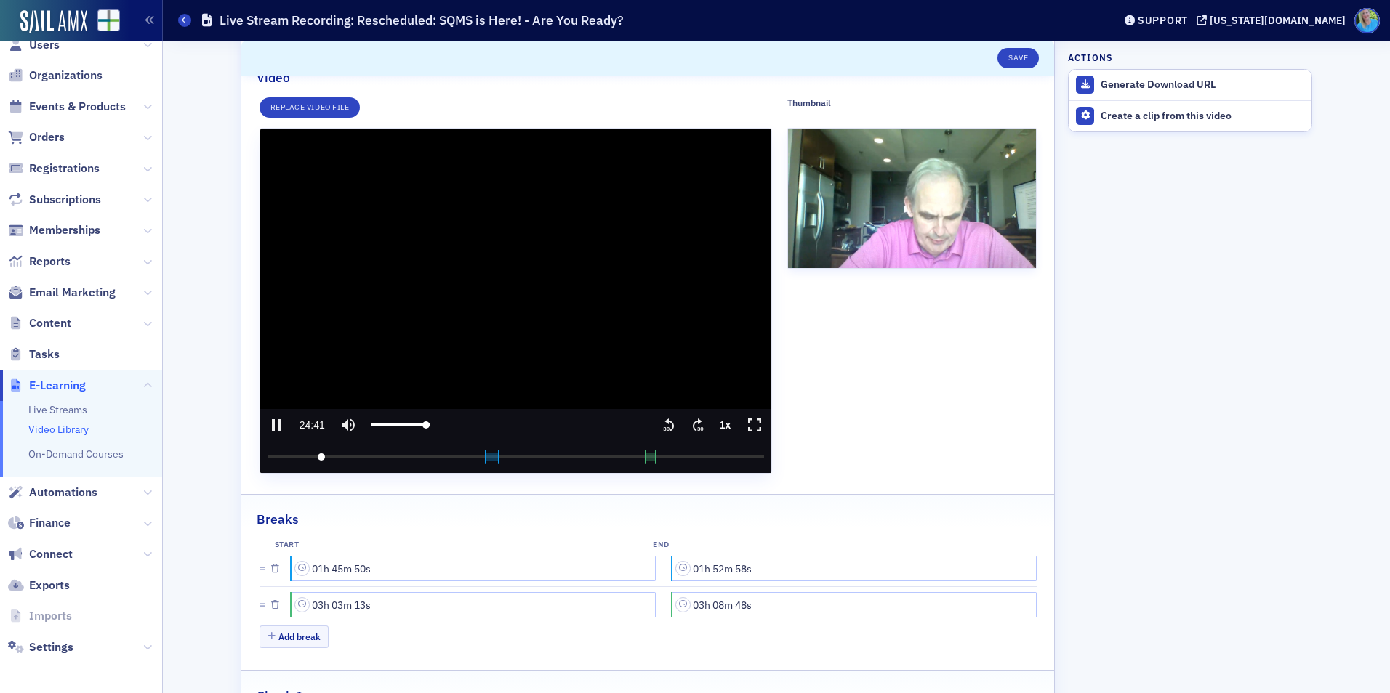
click at [690, 421] on icon ".text{font-size:8px;font-family:Arial-BoldMT, Arial;font-weight:700;} 30" at bounding box center [697, 424] width 15 height 17
click at [691, 424] on icon ".text{font-size:8px;font-family:Arial-BoldMT, Arial;font-weight:700;} 30" at bounding box center [697, 424] width 15 height 17
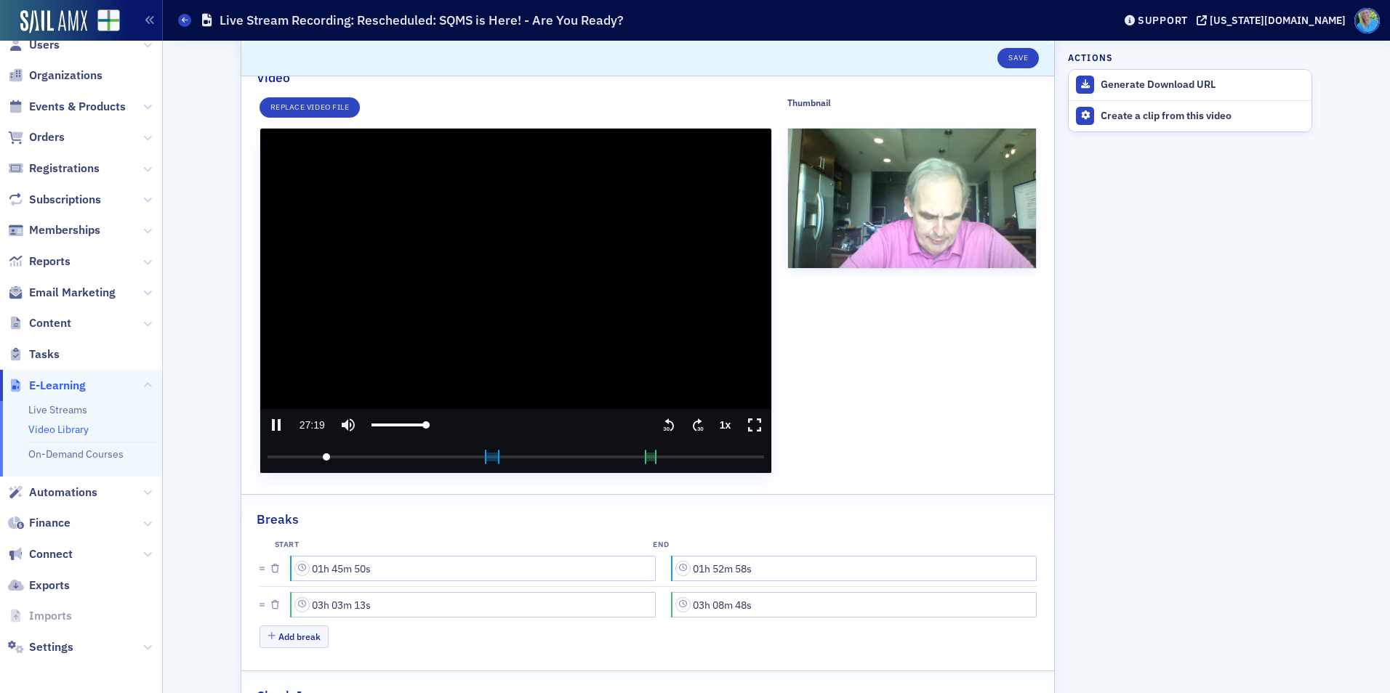
click at [691, 424] on icon ".text{font-size:8px;font-family:Arial-BoldMT, Arial;font-weight:700;} 30" at bounding box center [697, 424] width 15 height 17
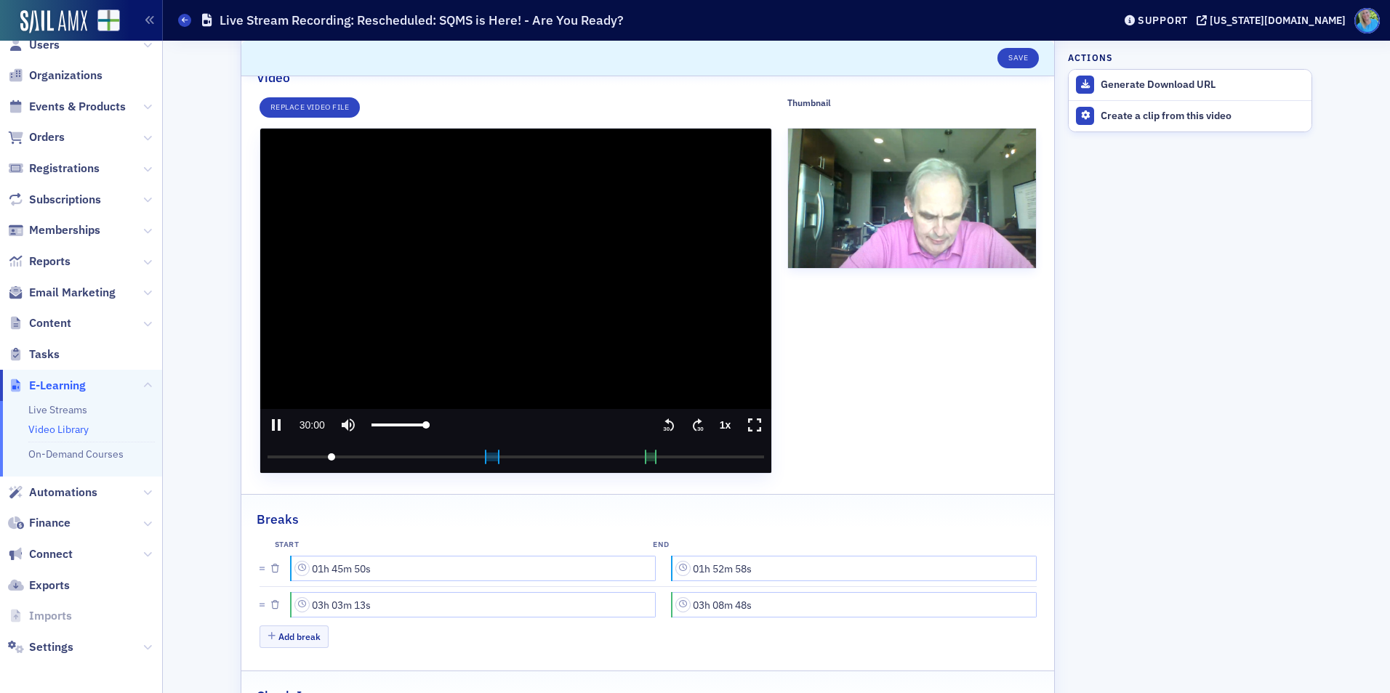
click at [664, 426] on icon ".text{font-size:8px;font-family:Arial-BoldMT, Arial;font-weight:700;} 30" at bounding box center [668, 424] width 15 height 17
click at [695, 424] on icon ".text{font-size:8px;font-family:Arial-BoldMT, Arial;font-weight:700;} 30" at bounding box center [697, 424] width 15 height 17
click at [746, 456] on input "seek" at bounding box center [515, 457] width 497 height 32
click at [690, 423] on icon ".text{font-size:8px;font-family:Arial-BoldMT, Arial;font-weight:700;} 30" at bounding box center [697, 424] width 15 height 17
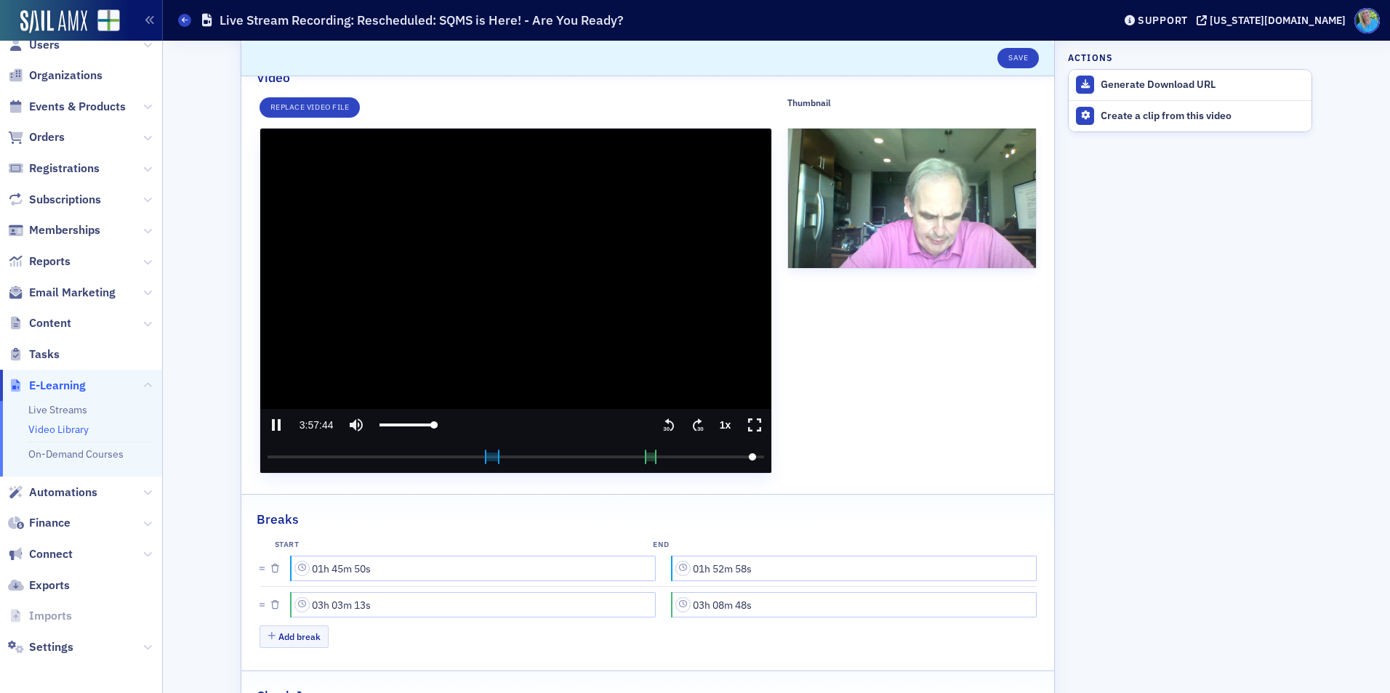
click at [690, 423] on icon ".text{font-size:8px;font-family:Arial-BoldMT, Arial;font-weight:700;} 30" at bounding box center [697, 424] width 15 height 17
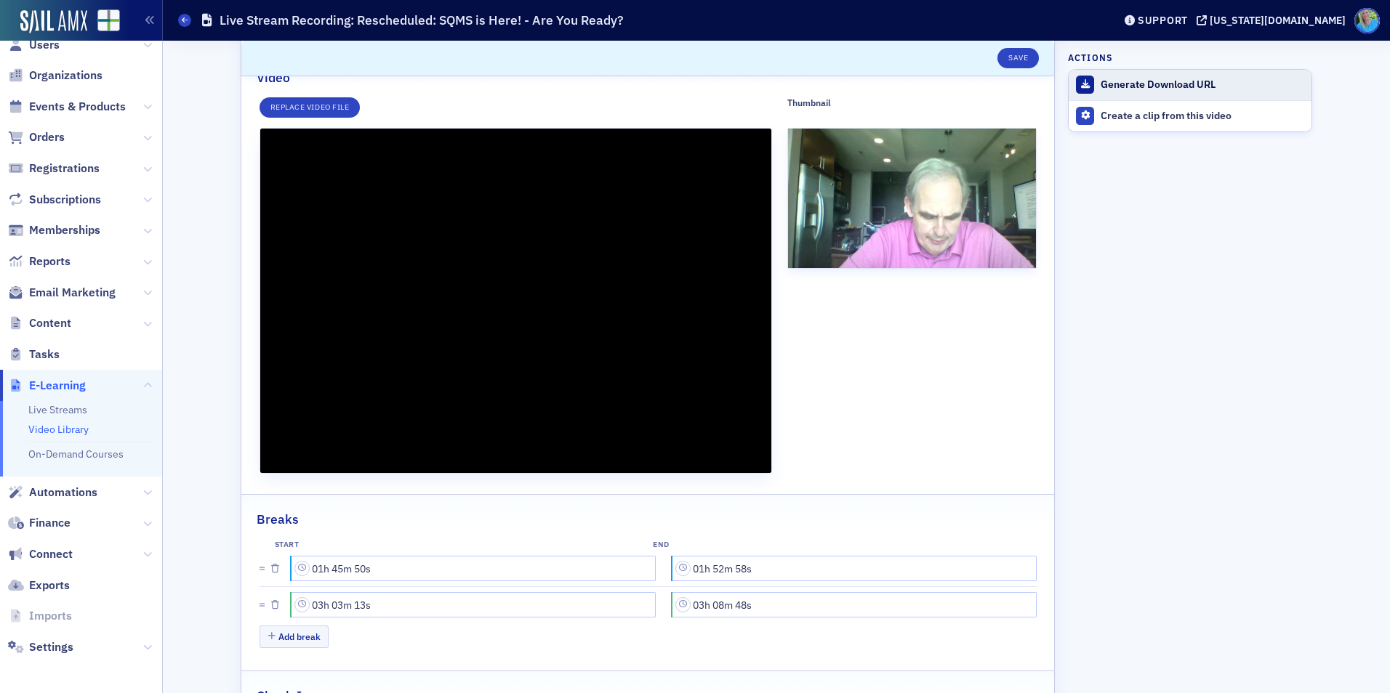
click at [1121, 83] on div "Generate Download URL" at bounding box center [1201, 84] width 203 height 13
type input "14477.1726809999"
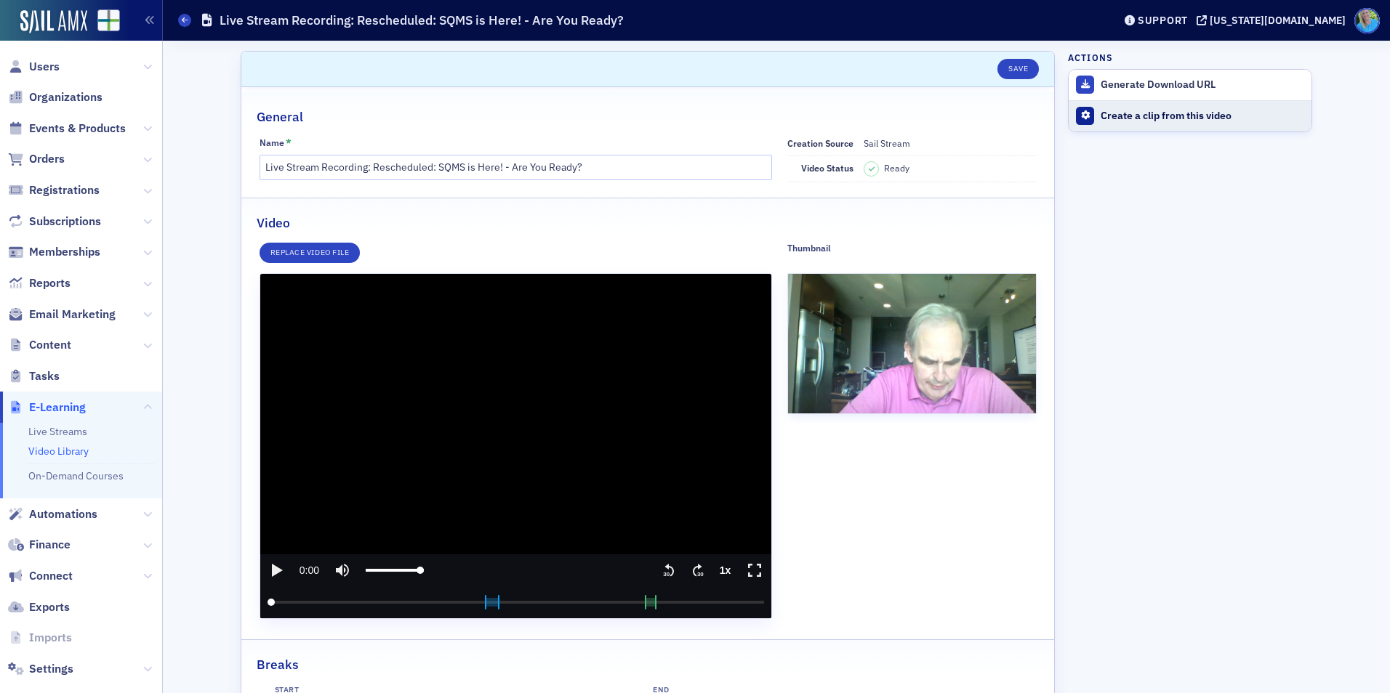
click at [1135, 117] on div "Create a clip from this video" at bounding box center [1201, 116] width 203 height 13
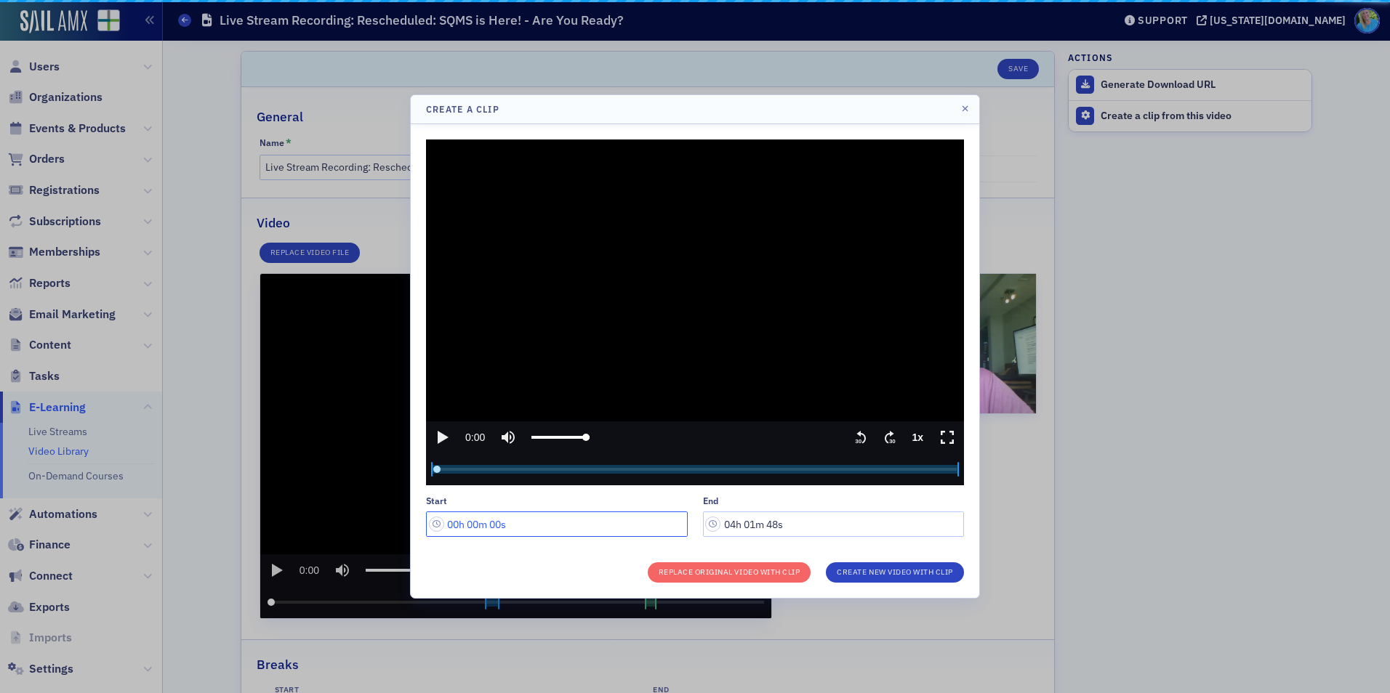
click at [455, 523] on input "00h 00m 00s" at bounding box center [557, 524] width 262 height 25
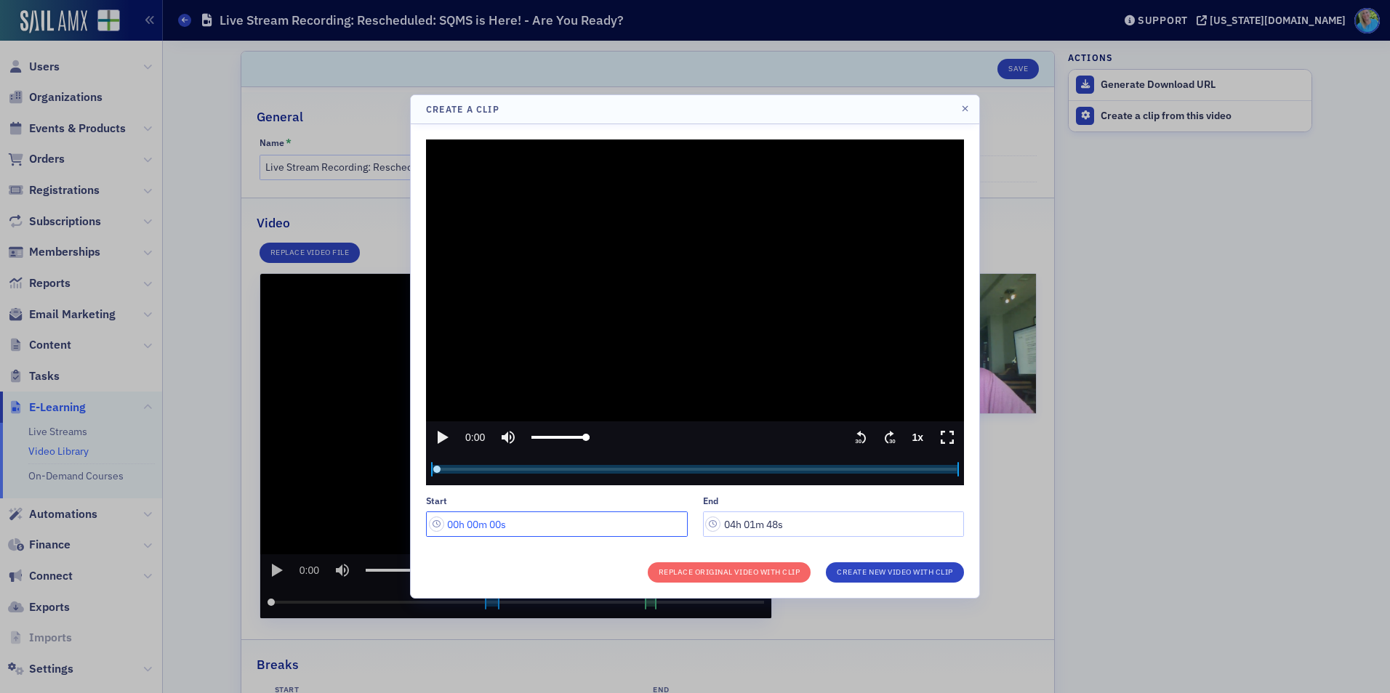
click at [455, 523] on input "00h 00m 00s" at bounding box center [557, 524] width 262 height 25
drag, startPoint x: 482, startPoint y: 525, endPoint x: 467, endPoint y: 521, distance: 15.2
click at [467, 521] on input "00h 00m 00s" at bounding box center [557, 524] width 262 height 25
click at [500, 523] on input "00h 30m 00s" at bounding box center [557, 524] width 262 height 25
type input "00h 30m 05s"
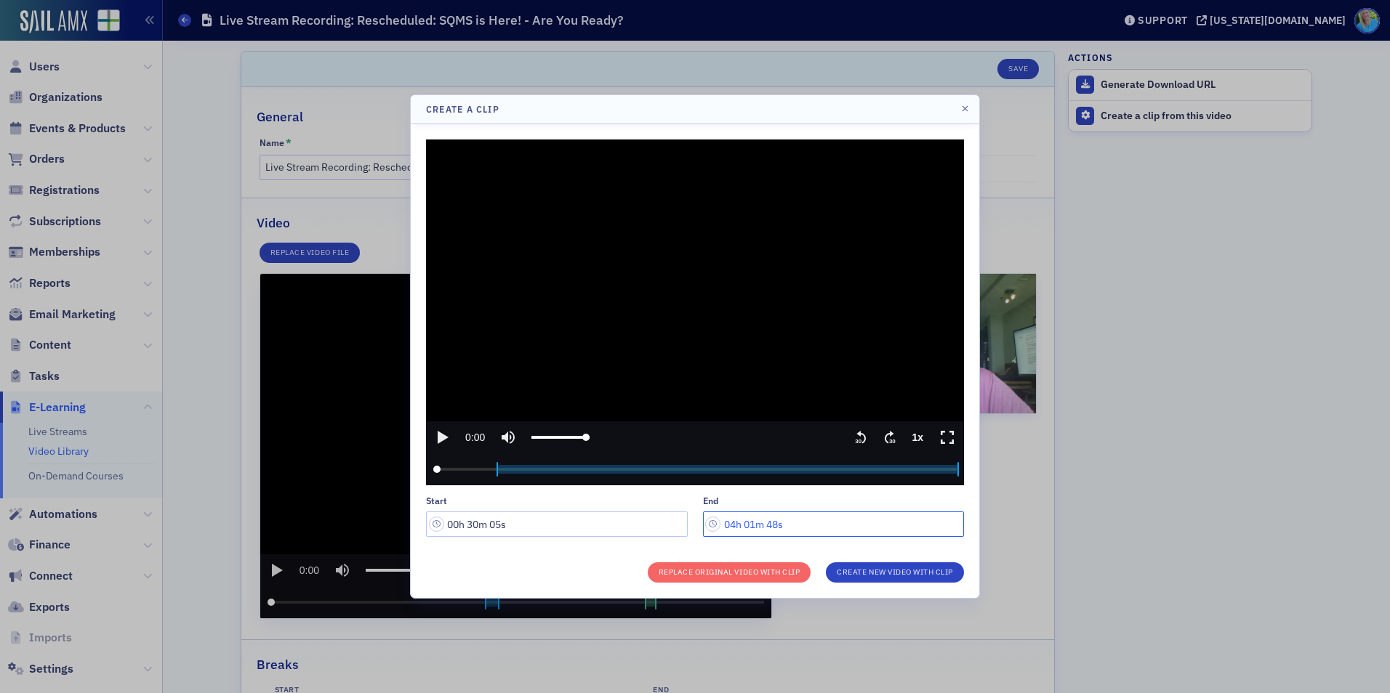
drag, startPoint x: 780, startPoint y: 520, endPoint x: 768, endPoint y: 516, distance: 12.4
click at [768, 516] on input "04h 01m 48s" at bounding box center [834, 524] width 262 height 25
type input "04h 01m 05s"
click at [848, 569] on button "Create New Video With Clip" at bounding box center [895, 572] width 138 height 20
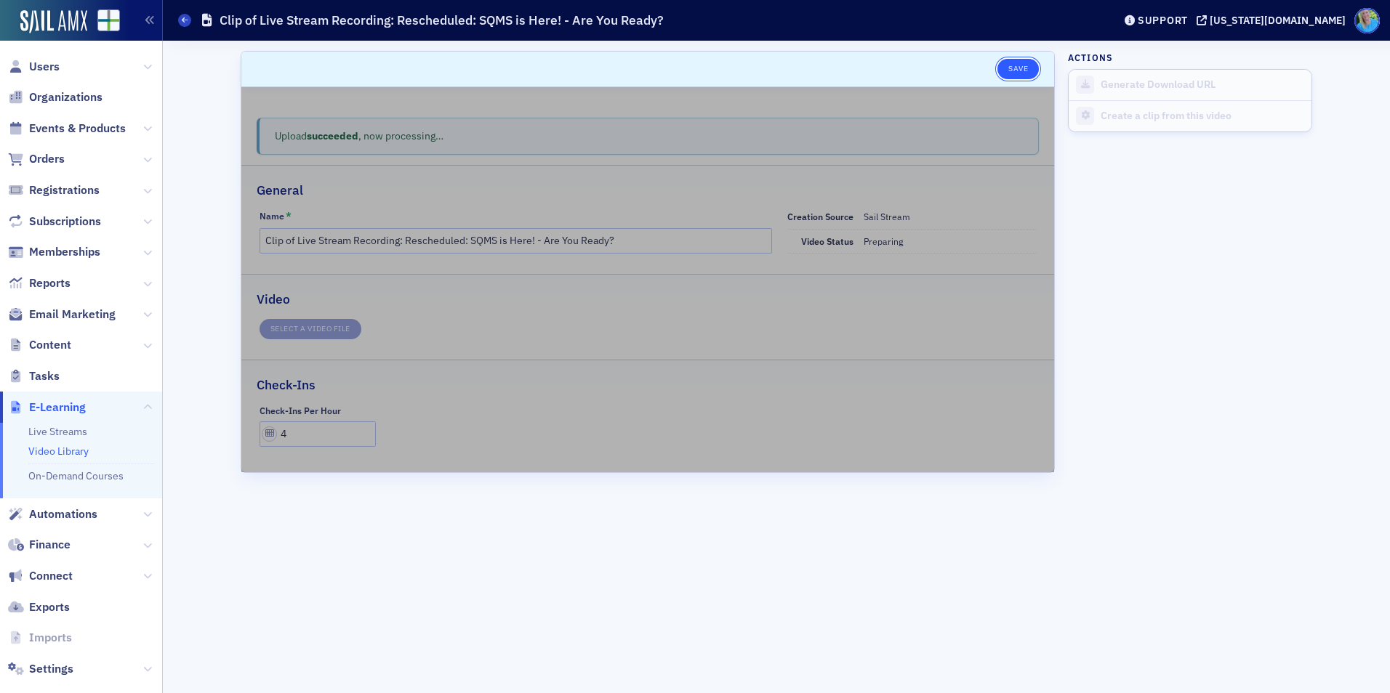
click at [1016, 74] on button "Save" at bounding box center [1017, 69] width 41 height 20
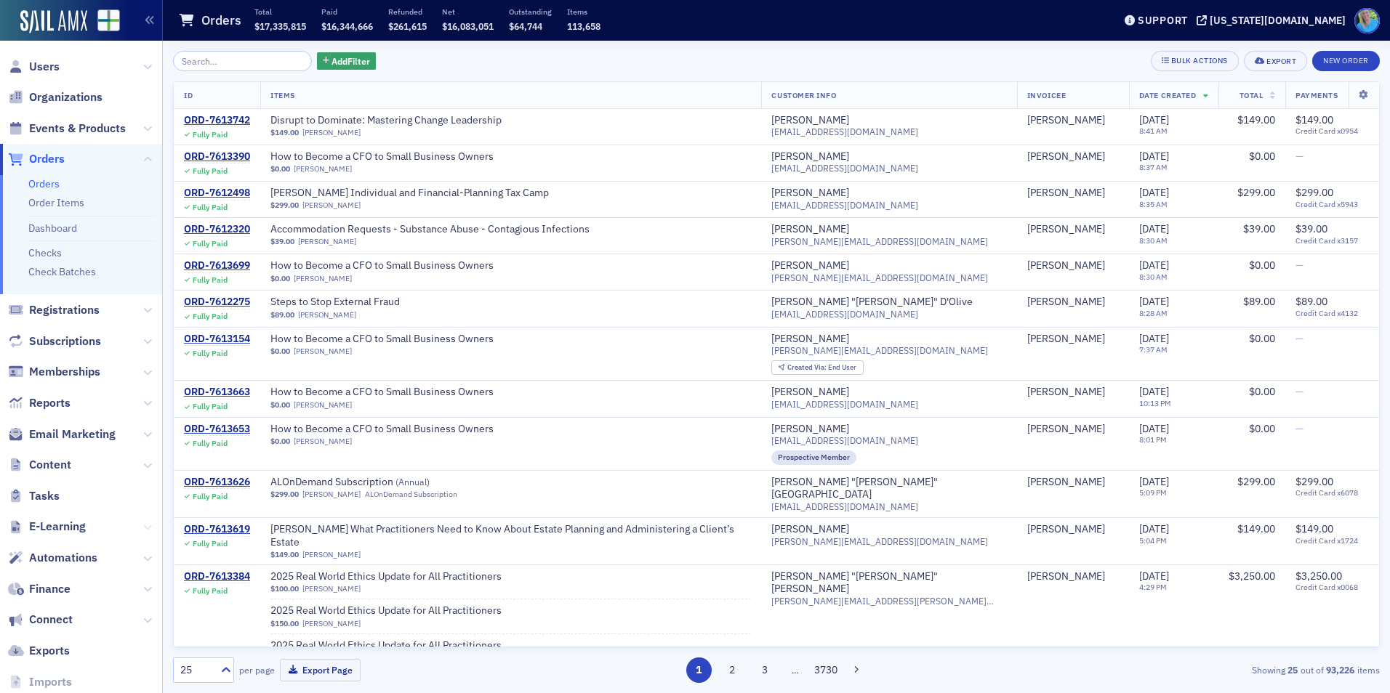
click at [143, 524] on icon at bounding box center [147, 527] width 9 height 9
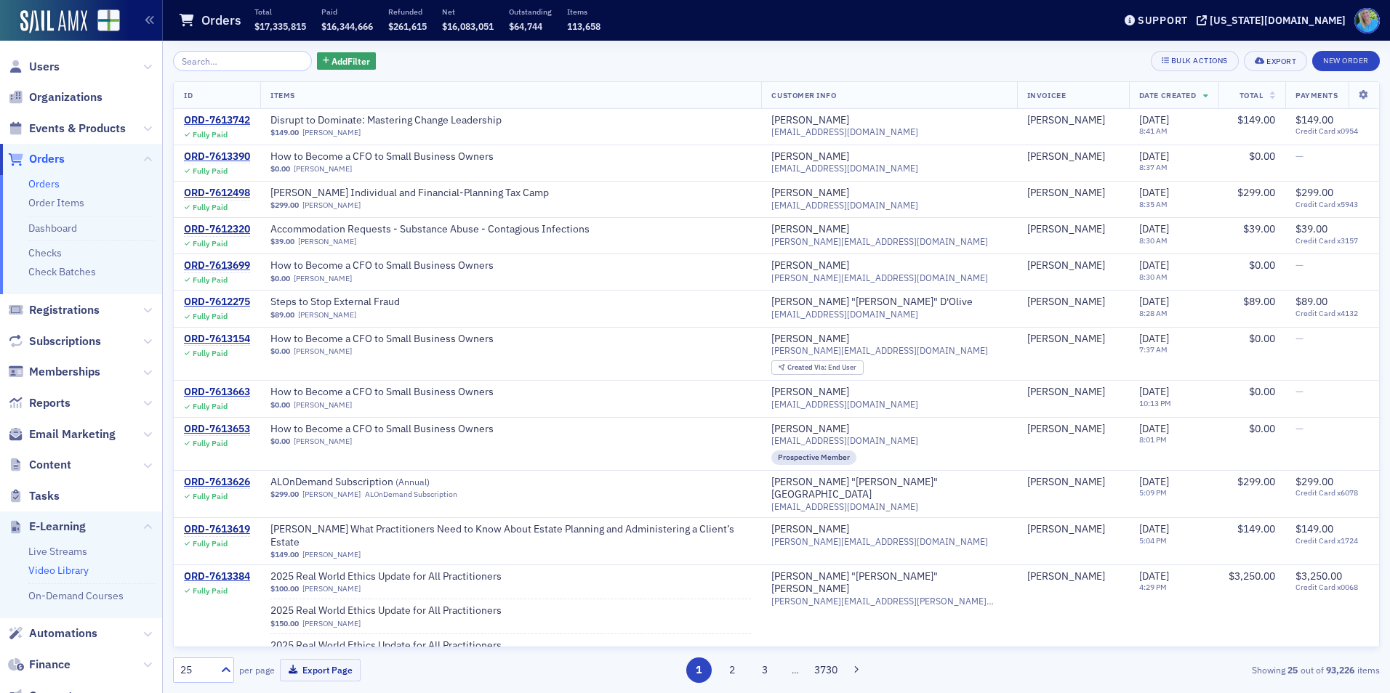
click at [81, 574] on link "Video Library" at bounding box center [58, 570] width 60 height 13
